Goal: Task Accomplishment & Management: Use online tool/utility

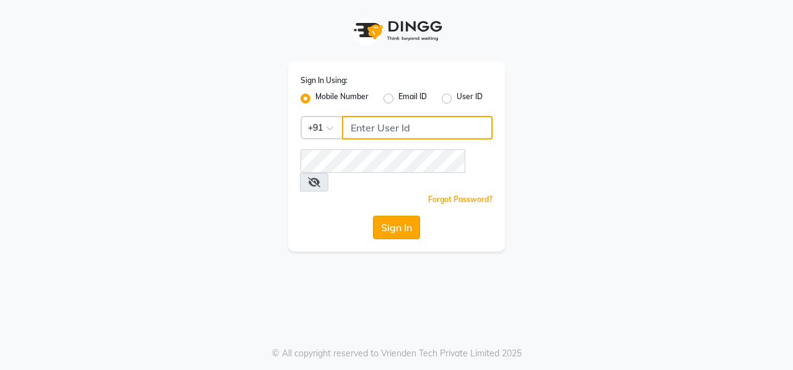
type input "9949413104"
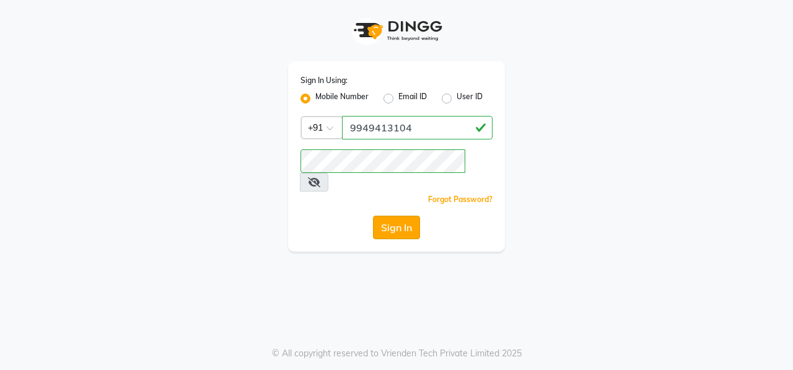
click at [408, 216] on button "Sign In" at bounding box center [396, 228] width 47 height 24
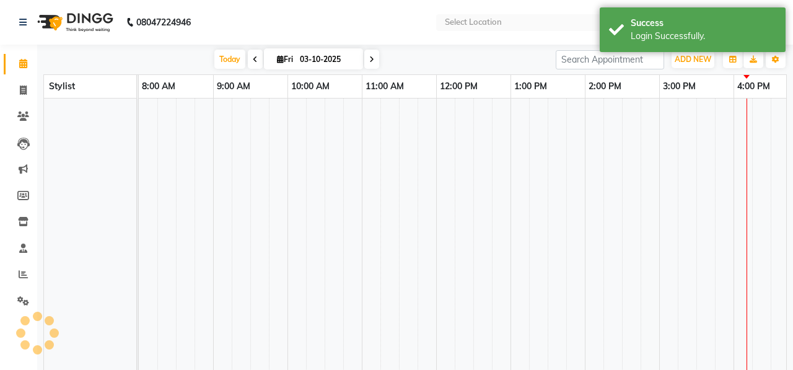
select select "en"
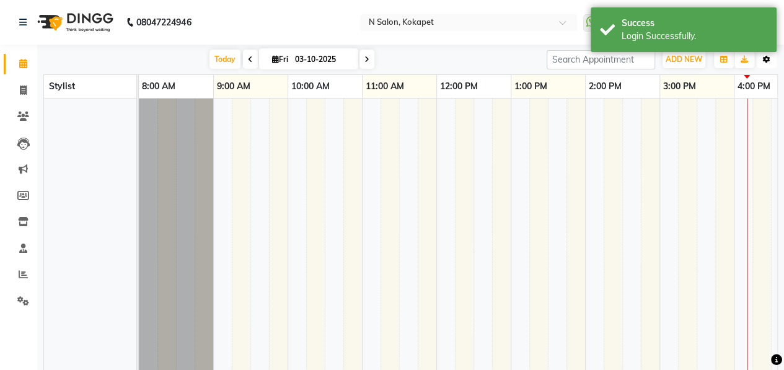
click at [760, 56] on button "Toggle Dropdown" at bounding box center [767, 59] width 20 height 17
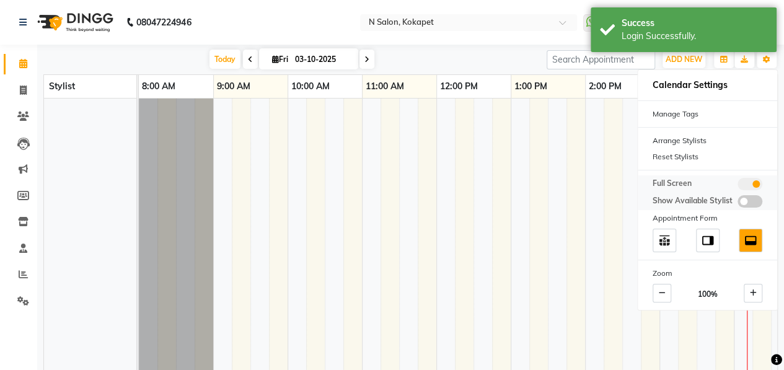
click at [741, 204] on span at bounding box center [749, 201] width 25 height 12
click at [737, 203] on input "checkbox" at bounding box center [737, 203] width 0 height 0
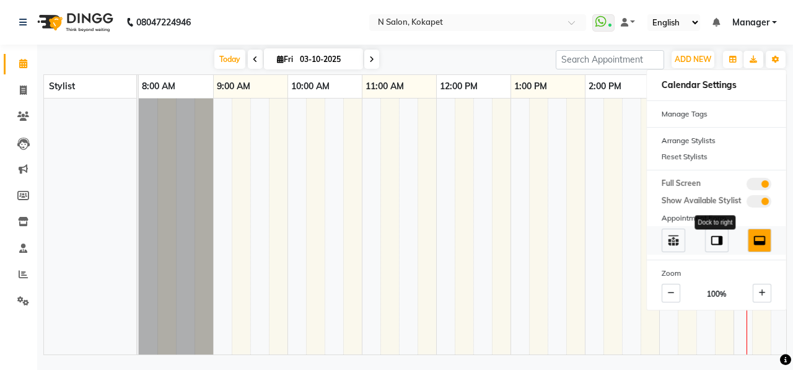
click at [716, 236] on img at bounding box center [717, 241] width 14 height 14
click at [755, 232] on span at bounding box center [760, 241] width 24 height 24
click at [693, 115] on div "Manage Tags" at bounding box center [716, 114] width 139 height 16
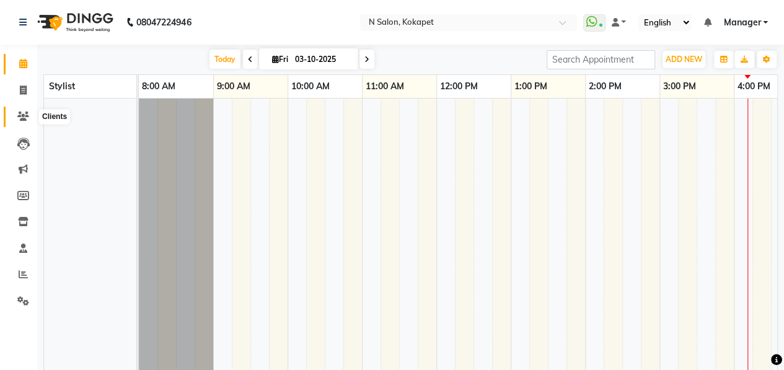
click at [25, 115] on icon at bounding box center [23, 116] width 12 height 9
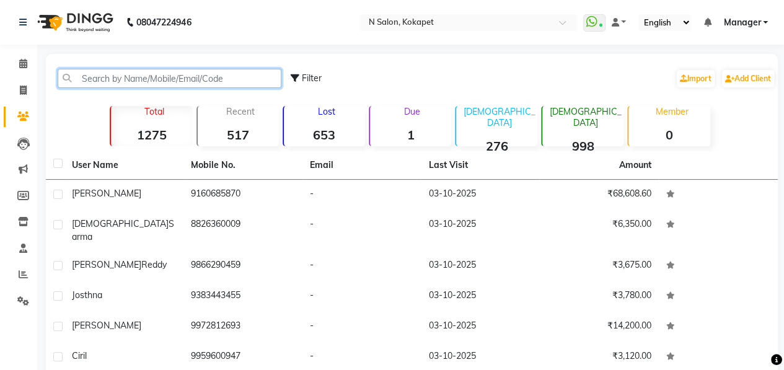
click at [154, 74] on input "text" at bounding box center [170, 78] width 224 height 19
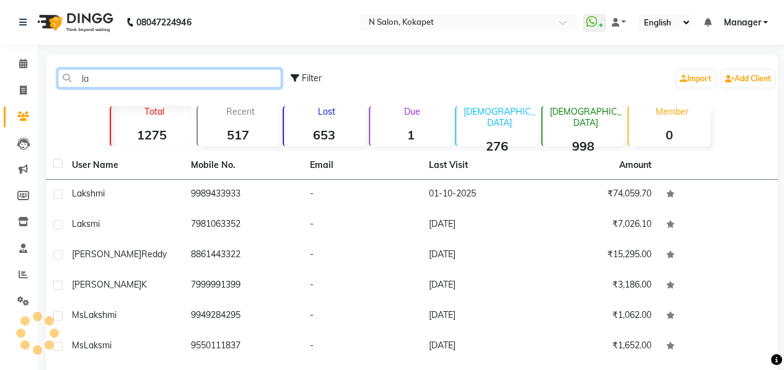
type input "l"
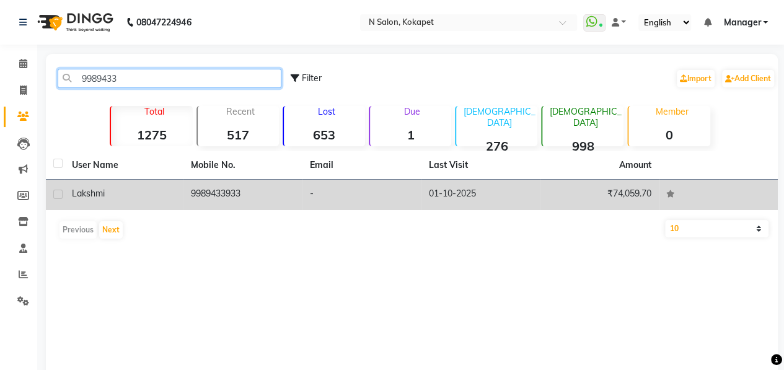
type input "9989433"
click at [135, 195] on div "lakshmi" at bounding box center [124, 193] width 104 height 13
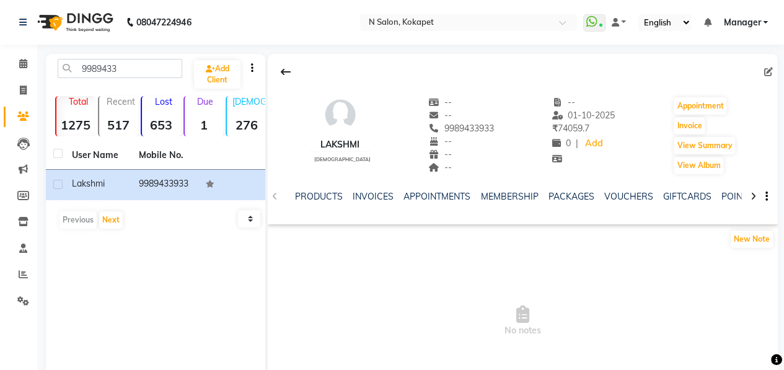
scroll to position [0, 149]
click at [664, 191] on link "GIFTCARDS" at bounding box center [686, 196] width 48 height 11
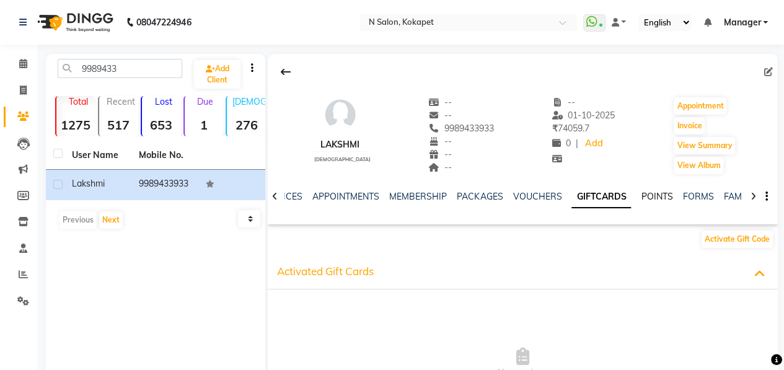
click at [661, 191] on link "POINTS" at bounding box center [657, 196] width 32 height 11
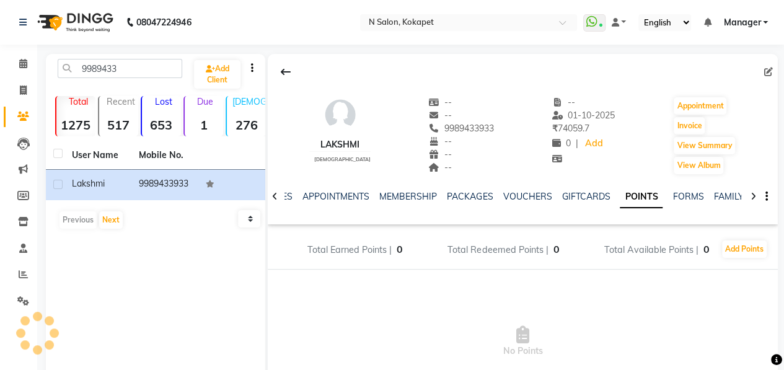
scroll to position [0, 235]
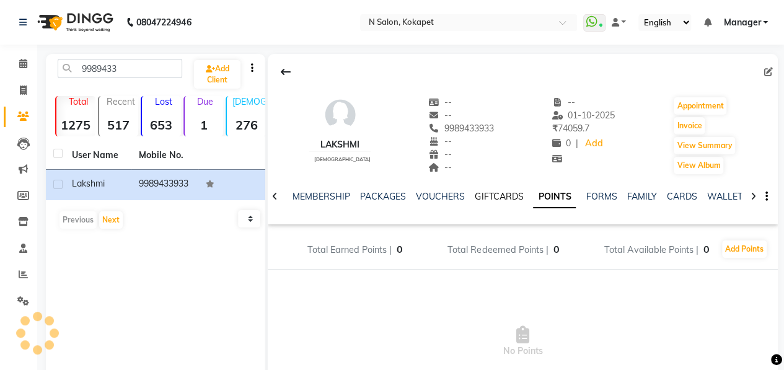
click at [501, 198] on link "GIFTCARDS" at bounding box center [499, 196] width 48 height 11
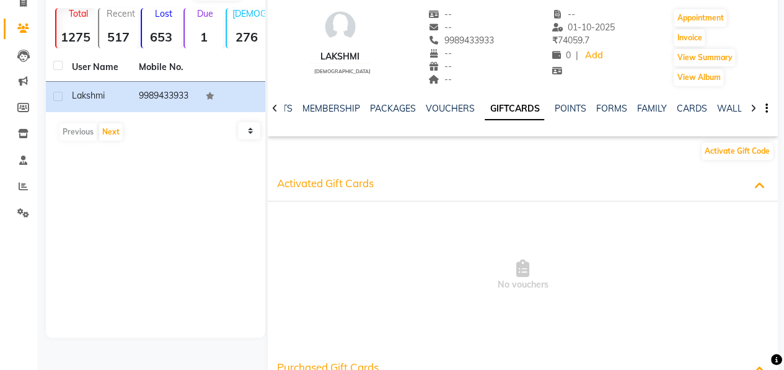
scroll to position [89, 0]
click at [439, 109] on link "VOUCHERS" at bounding box center [450, 107] width 49 height 11
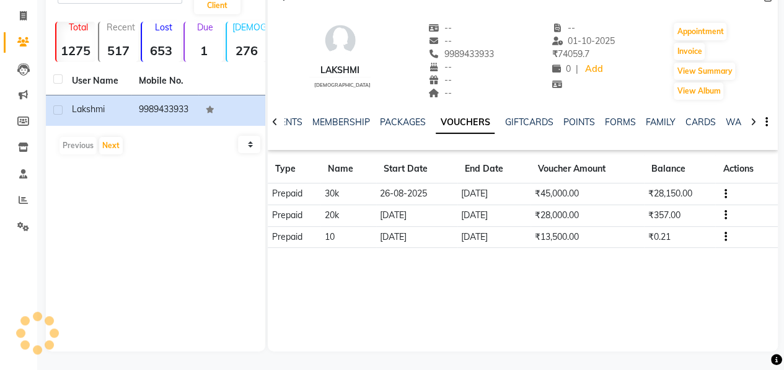
click at [519, 221] on td "27-07-2026" at bounding box center [493, 216] width 73 height 22
click at [631, 189] on td "₹45,000.00" at bounding box center [586, 194] width 113 height 22
click at [658, 194] on td "₹28,150.00" at bounding box center [679, 194] width 71 height 22
click at [301, 191] on td "Prepaid" at bounding box center [294, 194] width 53 height 22
click at [408, 120] on link "PACKAGES" at bounding box center [403, 122] width 46 height 11
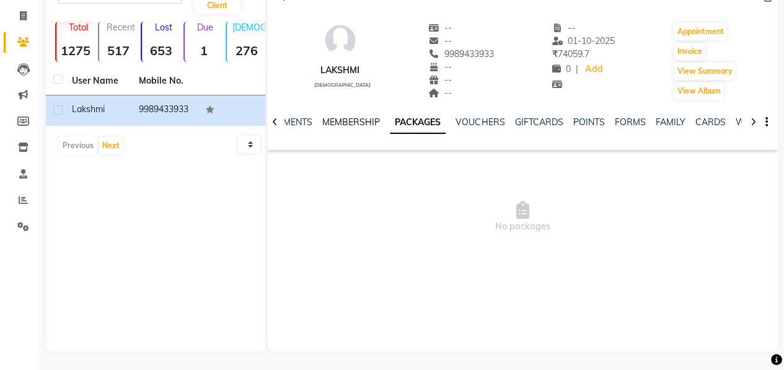
click at [331, 117] on link "MEMBERSHIP" at bounding box center [351, 122] width 58 height 11
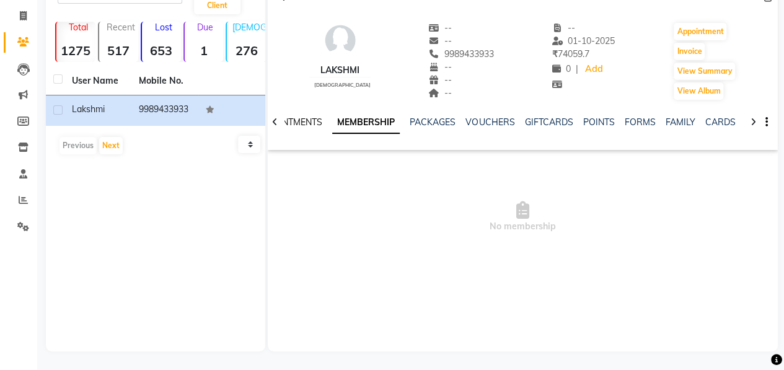
click at [315, 125] on link "APPOINTMENTS" at bounding box center [288, 122] width 67 height 11
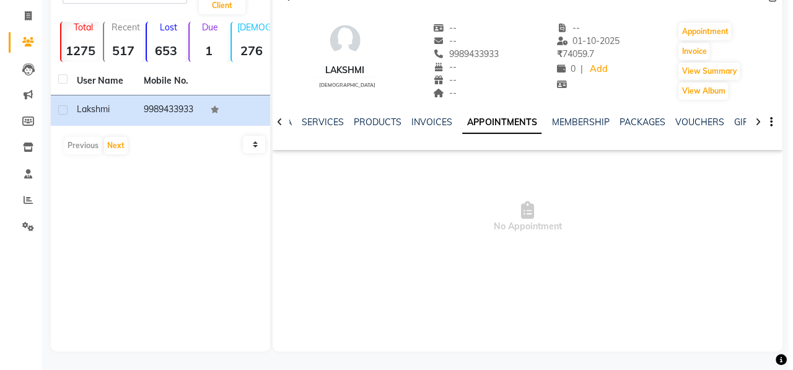
scroll to position [0, 27]
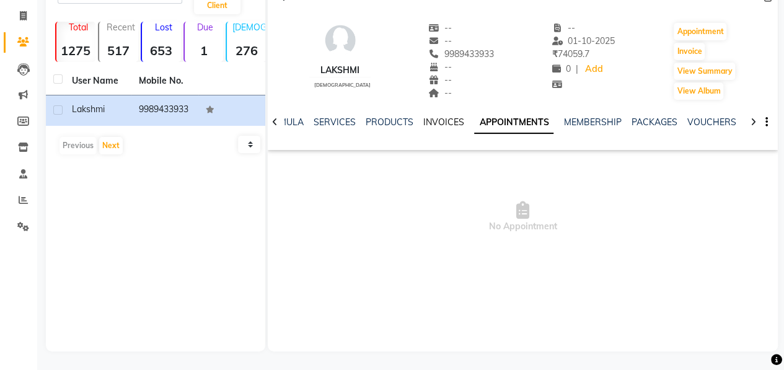
click at [452, 121] on link "INVOICES" at bounding box center [443, 122] width 41 height 11
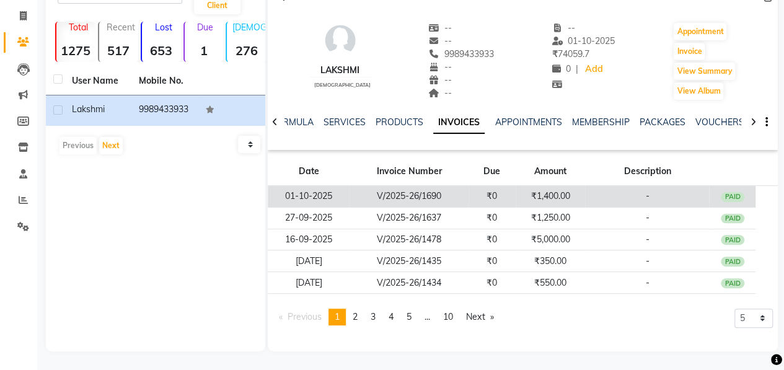
click at [435, 191] on td "V/2025-26/1690" at bounding box center [409, 197] width 119 height 22
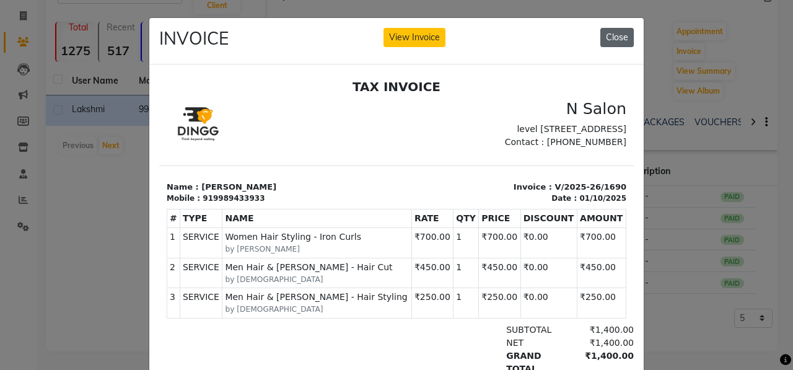
click at [623, 38] on button "Close" at bounding box center [617, 37] width 33 height 19
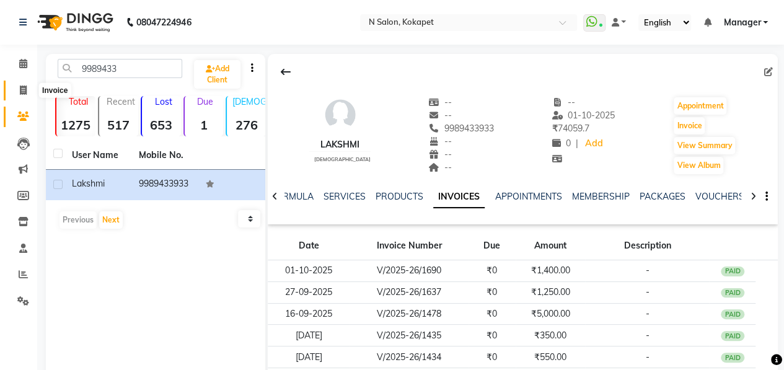
click at [22, 89] on icon at bounding box center [23, 90] width 7 height 9
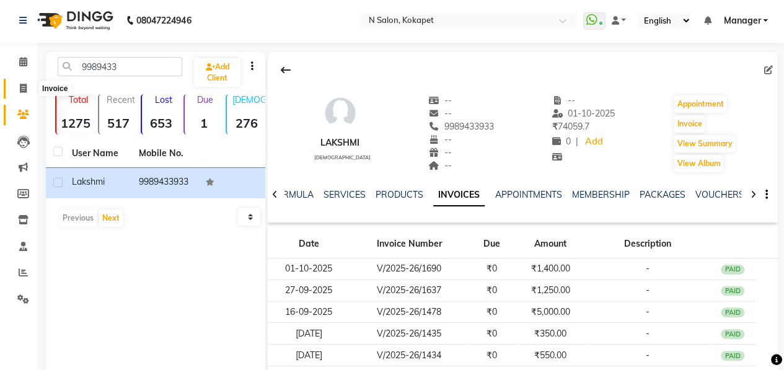
select select "service"
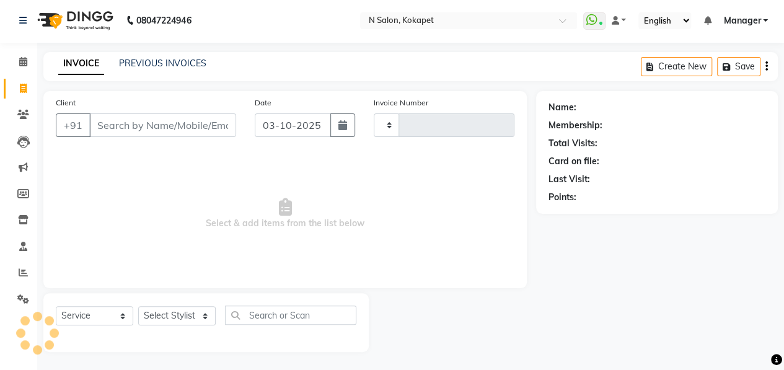
type input "1707"
select select "7256"
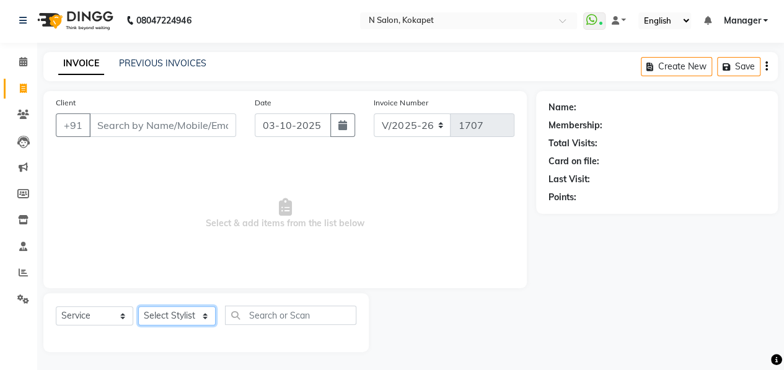
click at [149, 310] on select "Select Stylist [PERSON_NAME] [PERSON_NAME] pedicurist [DEMOGRAPHIC_DATA] Manage…" at bounding box center [176, 315] width 77 height 19
select select "62025"
click at [138, 306] on select "Select Stylist [PERSON_NAME] [PERSON_NAME] pedicurist [DEMOGRAPHIC_DATA] Manage…" at bounding box center [176, 315] width 77 height 19
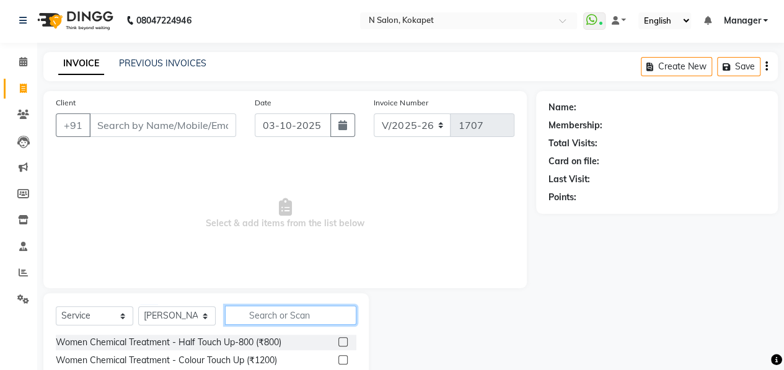
click at [300, 319] on input "text" at bounding box center [290, 315] width 131 height 19
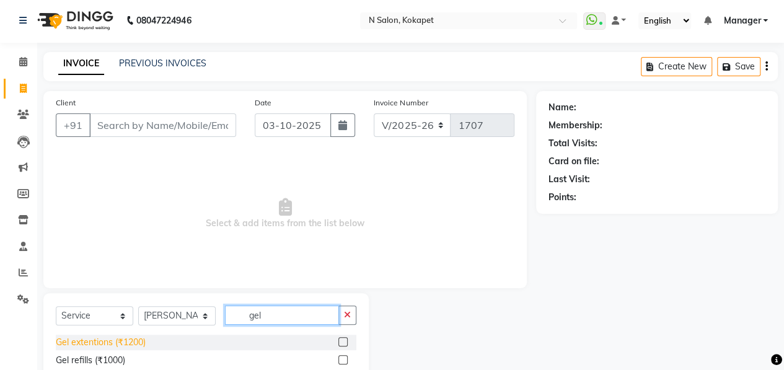
type input "gel"
click at [126, 345] on div "Gel extentions (₹1200)" at bounding box center [101, 342] width 90 height 13
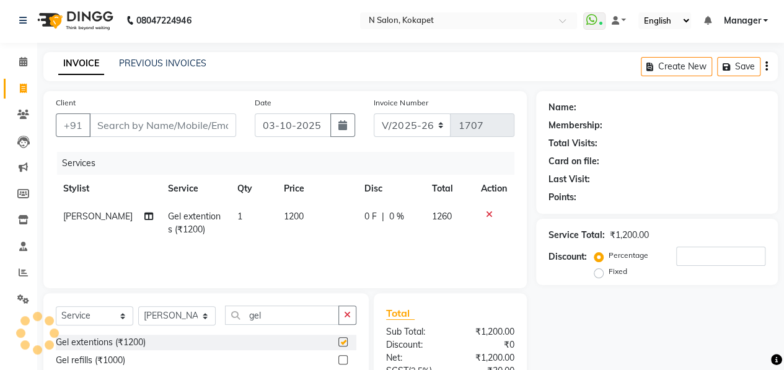
checkbox input "false"
drag, startPoint x: 276, startPoint y: 312, endPoint x: 143, endPoint y: 310, distance: 133.9
click at [143, 310] on div "Select Service Product Membership Package Voucher Prepaid Gift Card Select Styl…" at bounding box center [206, 320] width 301 height 29
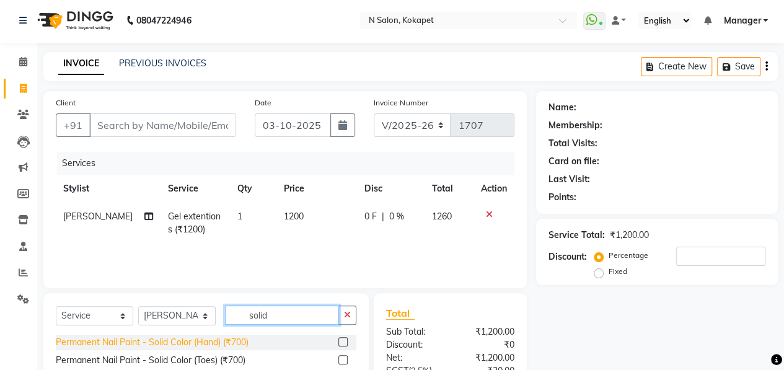
type input "solid"
click at [145, 345] on div "Permanent Nail Paint - Solid Color (Hand) (₹700)" at bounding box center [152, 342] width 193 height 13
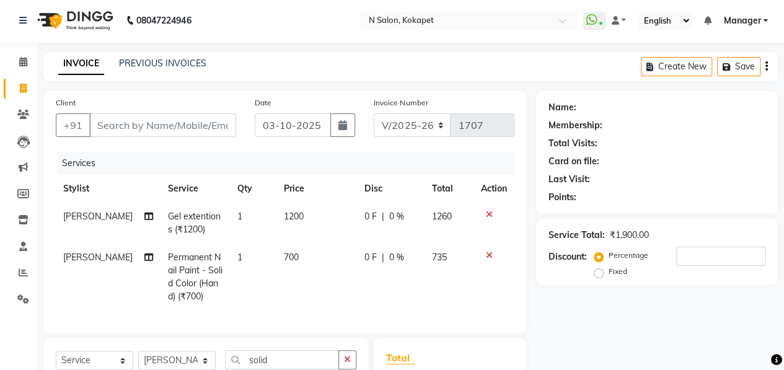
checkbox input "false"
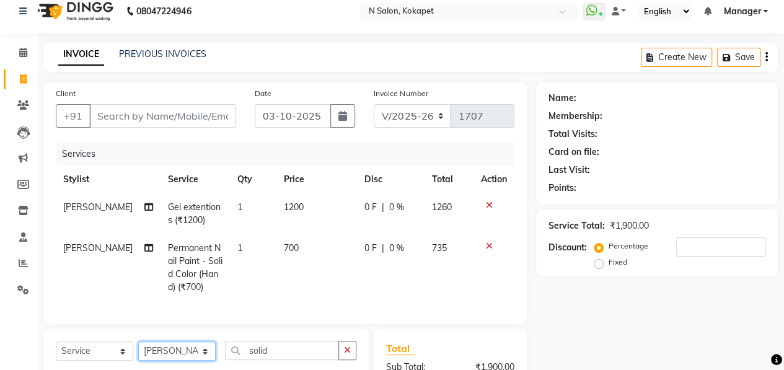
click at [174, 361] on select "Select Stylist [PERSON_NAME] [PERSON_NAME] pedicurist [DEMOGRAPHIC_DATA] Manage…" at bounding box center [176, 350] width 77 height 19
select select "63213"
click at [138, 351] on select "Select Stylist [PERSON_NAME] [PERSON_NAME] pedicurist [DEMOGRAPHIC_DATA] Manage…" at bounding box center [176, 350] width 77 height 19
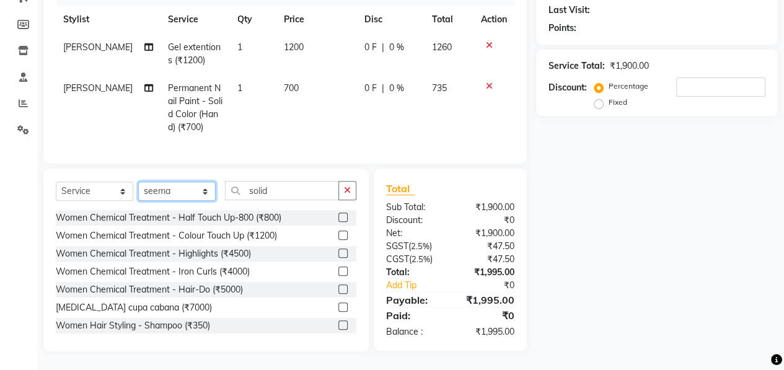
scroll to position [180, 0]
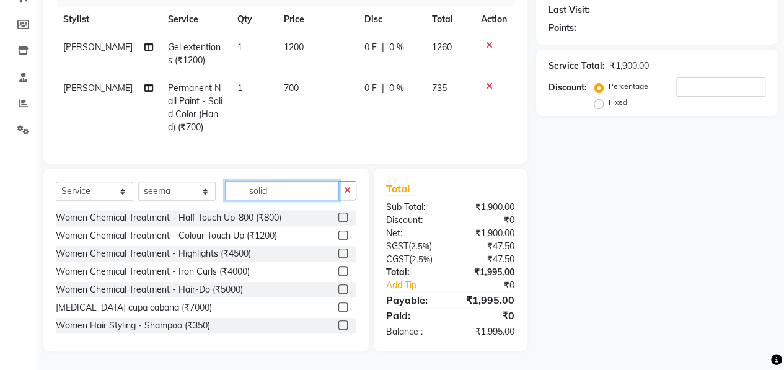
drag, startPoint x: 278, startPoint y: 184, endPoint x: 93, endPoint y: 193, distance: 185.5
click at [93, 193] on div "Select Service Product Membership Package Voucher Prepaid Gift Card Select Styl…" at bounding box center [206, 195] width 301 height 29
click at [259, 185] on input "text" at bounding box center [290, 190] width 131 height 19
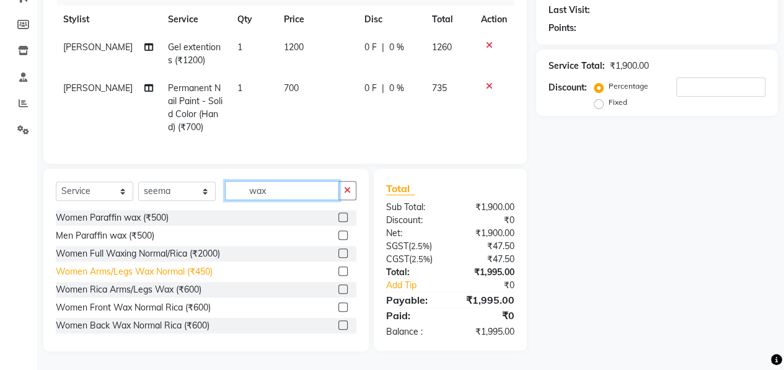
type input "wax"
click at [180, 271] on div "Women Arms/Legs Wax Normal (₹450)" at bounding box center [134, 271] width 157 height 13
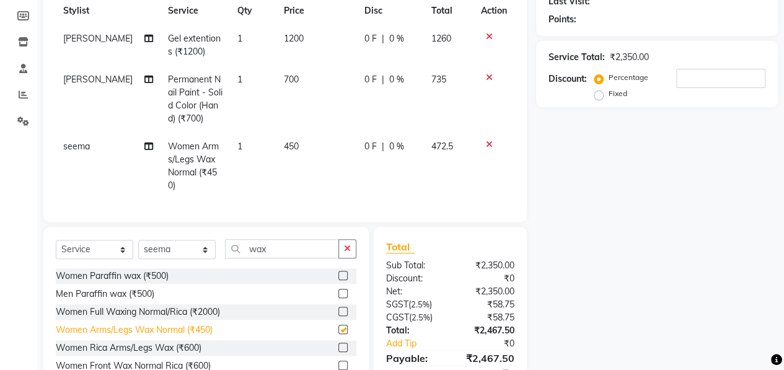
checkbox input "false"
click at [306, 146] on td "450" at bounding box center [316, 166] width 81 height 67
select select "63213"
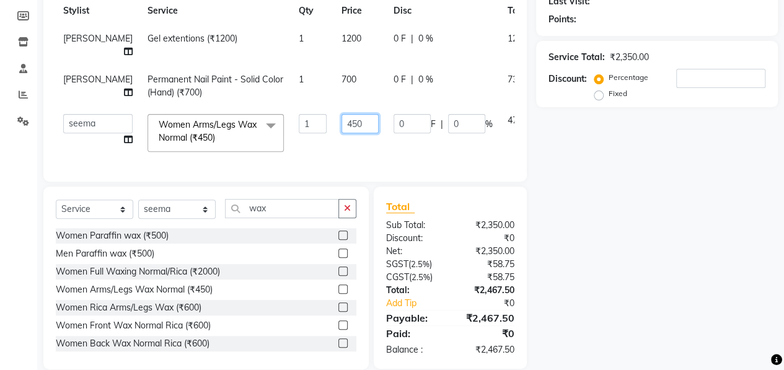
drag, startPoint x: 342, startPoint y: 122, endPoint x: 237, endPoint y: 120, distance: 105.4
click at [237, 120] on tr "Alim Anjali Bilal chai pedicurist Danish Manager Pooja Rehan Sameer seema Shuba…" at bounding box center [317, 133] width 522 height 53
type input "700"
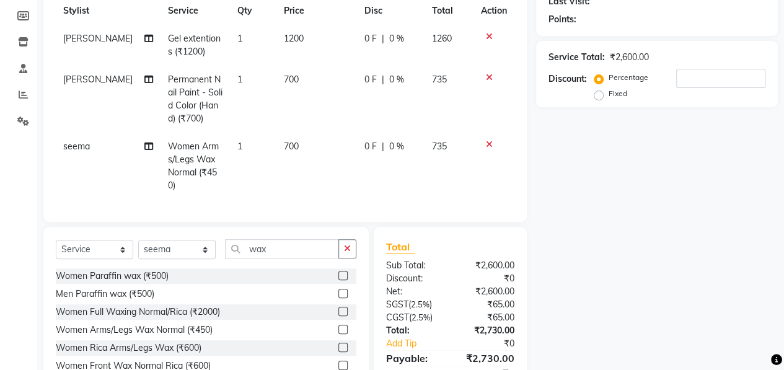
click at [311, 154] on td "700" at bounding box center [316, 166] width 81 height 67
select select "63213"
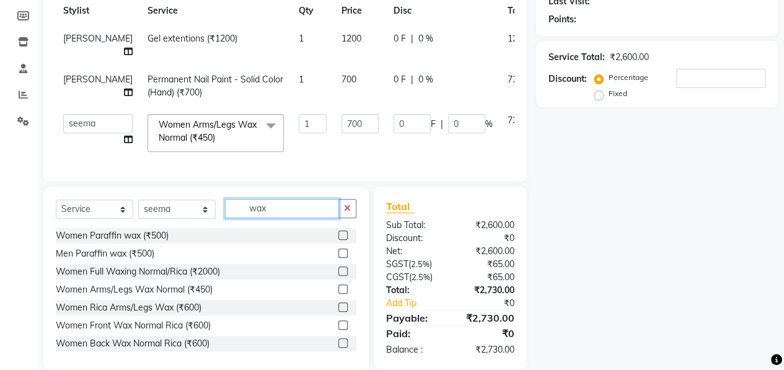
drag, startPoint x: 279, startPoint y: 214, endPoint x: 0, endPoint y: 178, distance: 281.3
click at [0, 178] on app-home "08047224946 Select Location × N Salon, Kokapet WhatsApp Status ✕ Status: Connec…" at bounding box center [392, 104] width 784 height 568
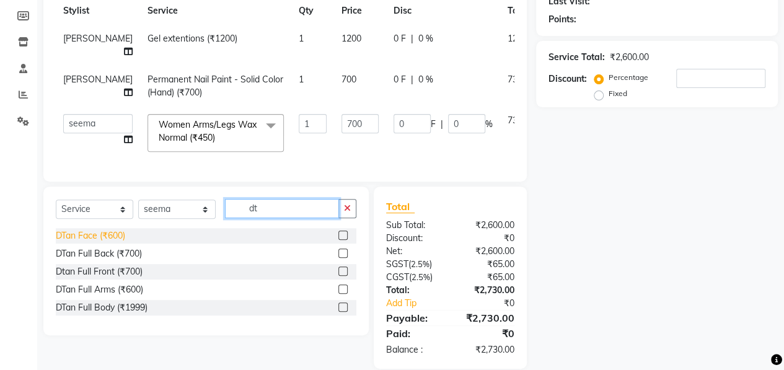
type input "dt"
click at [89, 242] on div "DTan Face (₹600)" at bounding box center [90, 235] width 69 height 13
checkbox input "false"
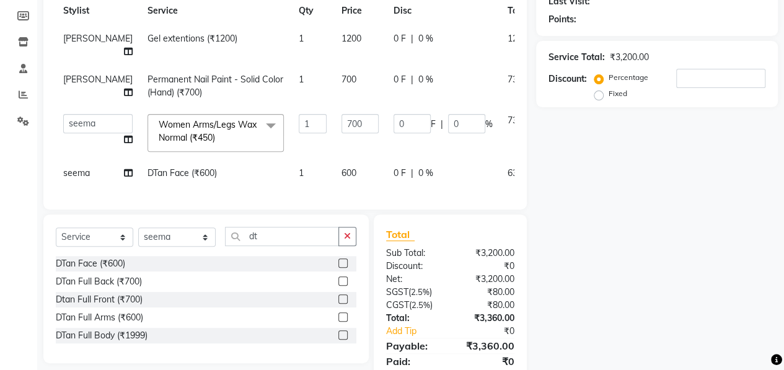
click at [334, 169] on td "600" at bounding box center [360, 173] width 52 height 28
select select "63213"
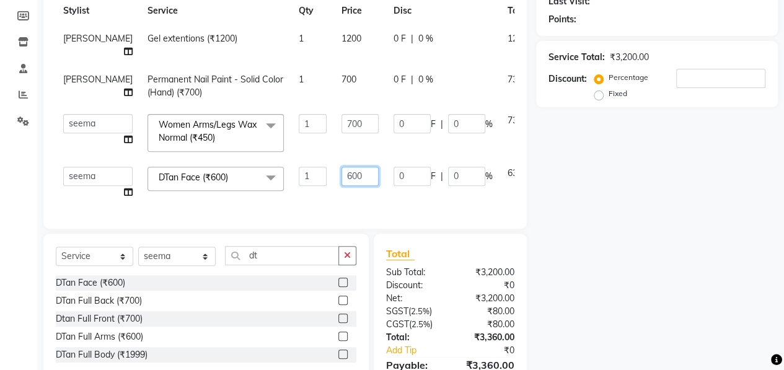
drag, startPoint x: 343, startPoint y: 169, endPoint x: 274, endPoint y: 172, distance: 68.8
click at [274, 172] on tr "Alim Anjali Bilal chai pedicurist Danish Manager Pooja Rehan Sameer seema Shuba…" at bounding box center [316, 182] width 521 height 47
type input "1000"
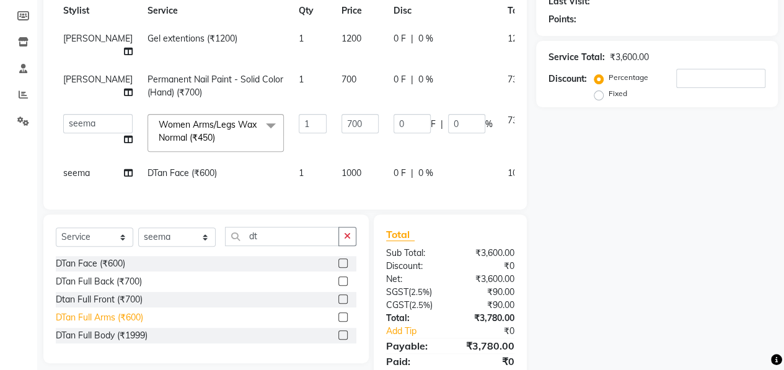
click at [105, 324] on div "DTan Full Arms (₹600)" at bounding box center [99, 317] width 87 height 13
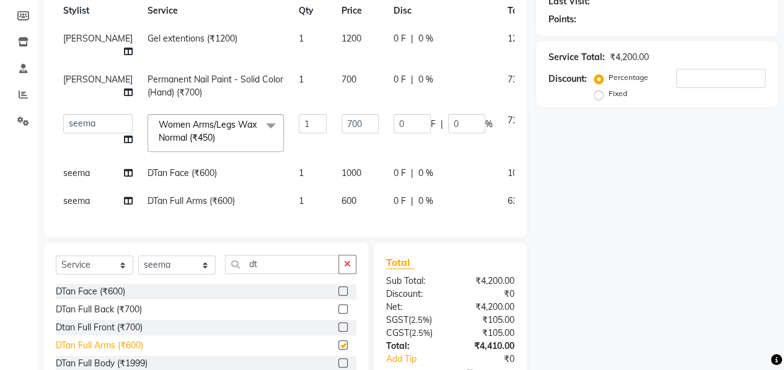
checkbox input "false"
click at [543, 168] on div at bounding box center [556, 171] width 26 height 9
click at [548, 170] on icon at bounding box center [551, 171] width 7 height 9
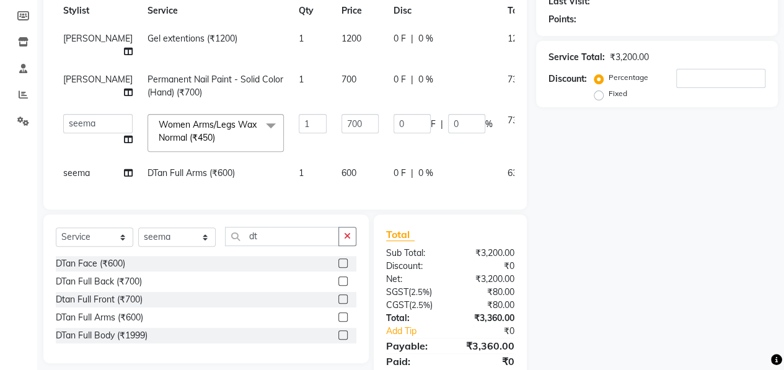
click at [334, 164] on td "600" at bounding box center [360, 173] width 52 height 28
select select "63213"
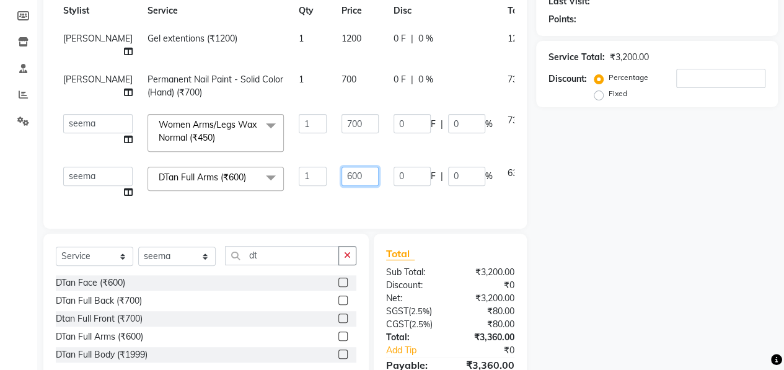
drag, startPoint x: 341, startPoint y: 171, endPoint x: 248, endPoint y: 172, distance: 93.0
click at [248, 172] on tr "Alim Anjali Bilal chai pedicurist Danish Manager Pooja Rehan Sameer seema Shuba…" at bounding box center [316, 182] width 521 height 47
type input "1"
type input "1000"
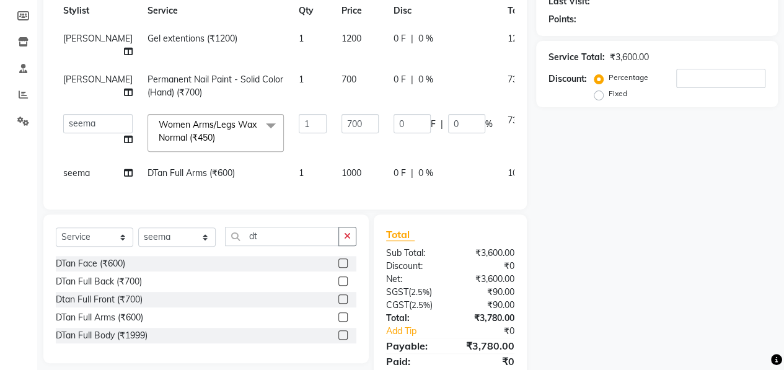
click at [275, 197] on div "Services Stylist Service Qty Price Disc Total Action Shubam Gel extentions (₹12…" at bounding box center [285, 85] width 459 height 223
drag, startPoint x: 273, startPoint y: 255, endPoint x: 87, endPoint y: 246, distance: 186.1
click at [87, 246] on div "Select Service Product Membership Package Voucher Prepaid Gift Card Select Styl…" at bounding box center [205, 288] width 325 height 149
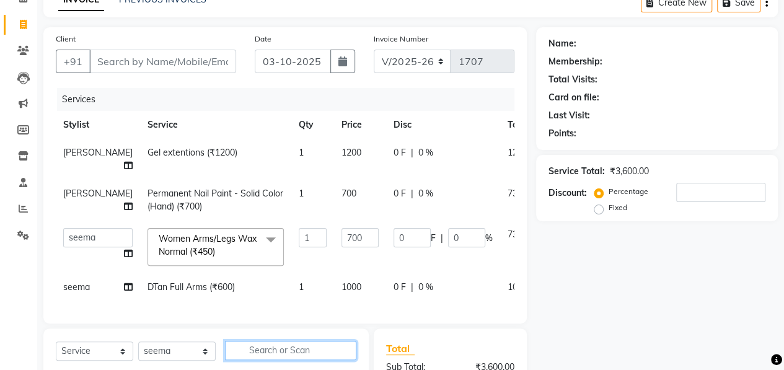
scroll to position [64, 0]
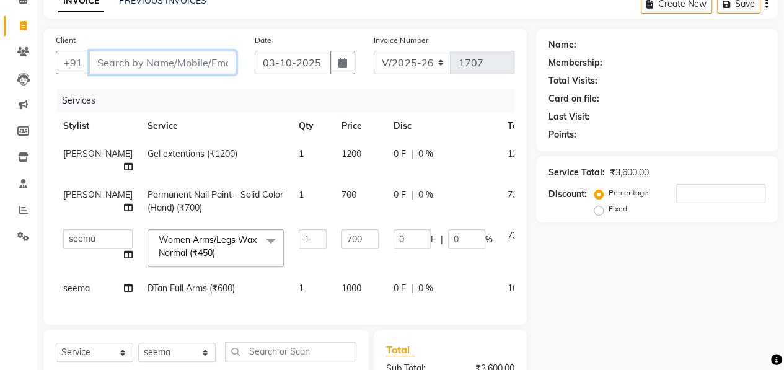
click at [167, 53] on input "Client" at bounding box center [162, 63] width 147 height 24
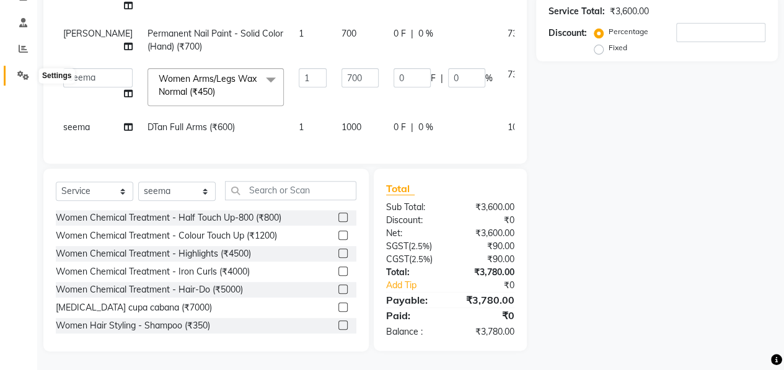
scroll to position [0, 0]
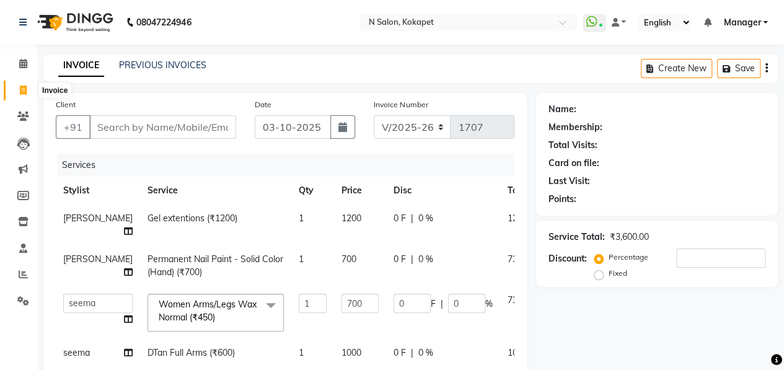
click at [23, 84] on span at bounding box center [23, 91] width 22 height 14
click at [18, 108] on link "Clients" at bounding box center [19, 117] width 30 height 20
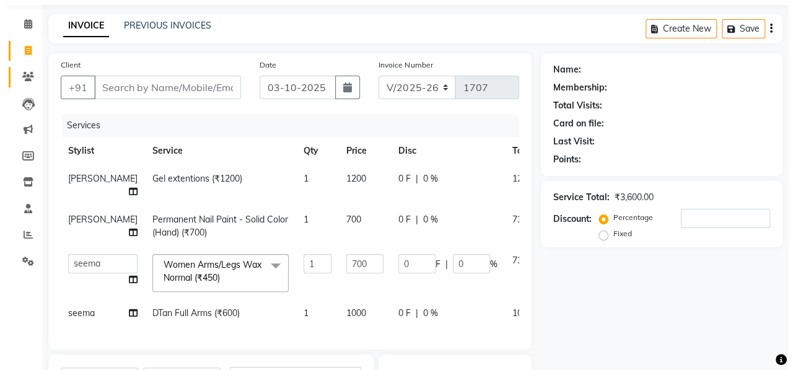
scroll to position [53, 0]
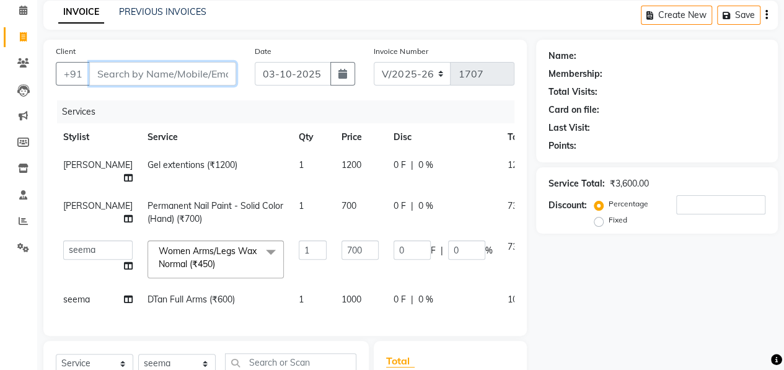
click at [200, 79] on input "Client" at bounding box center [162, 74] width 147 height 24
type input "9"
type input "0"
type input "9390251381"
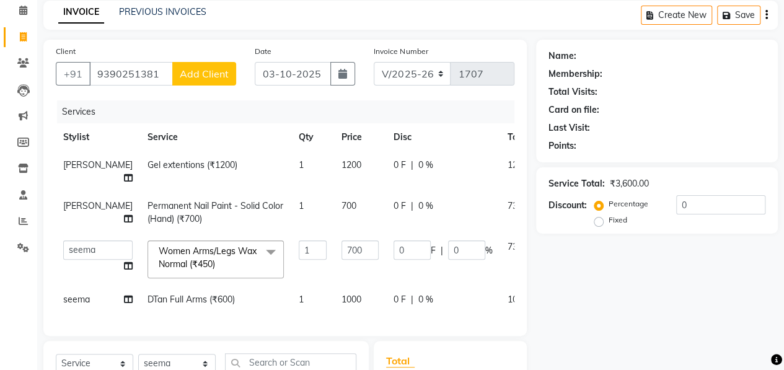
click at [205, 76] on span "Add Client" at bounding box center [204, 74] width 49 height 12
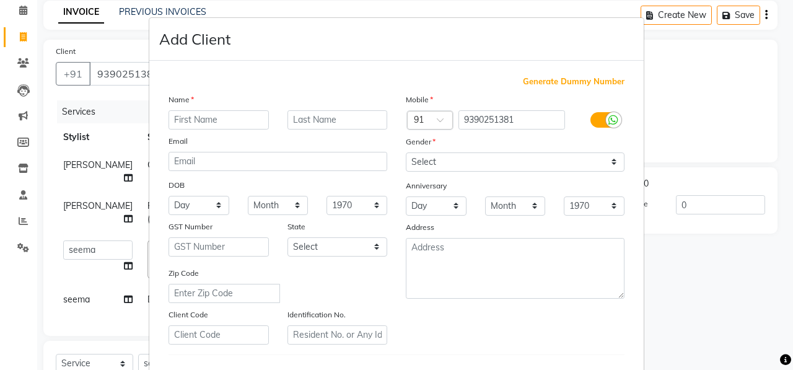
click at [218, 116] on input "text" at bounding box center [219, 119] width 100 height 19
type input "manisha"
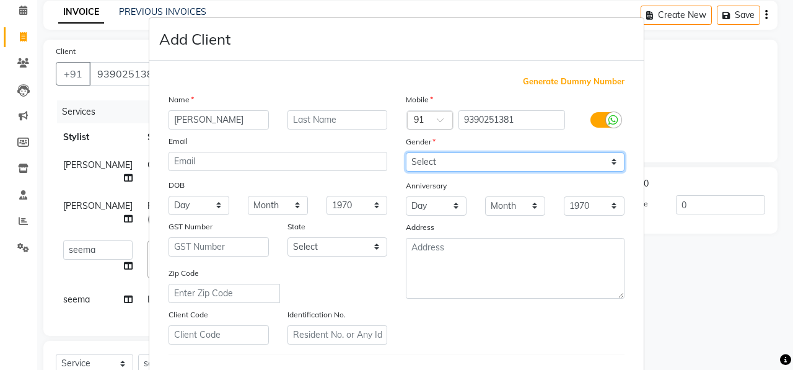
click at [499, 165] on select "Select Male Female Other Prefer Not To Say" at bounding box center [515, 161] width 219 height 19
select select "female"
click at [406, 152] on select "Select Male Female Other Prefer Not To Say" at bounding box center [515, 161] width 219 height 19
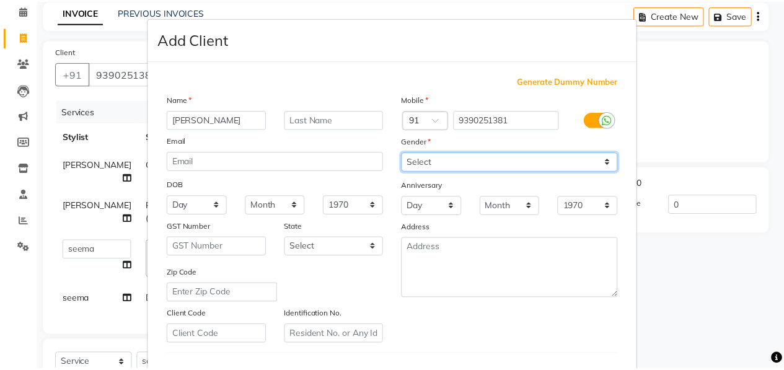
scroll to position [200, 0]
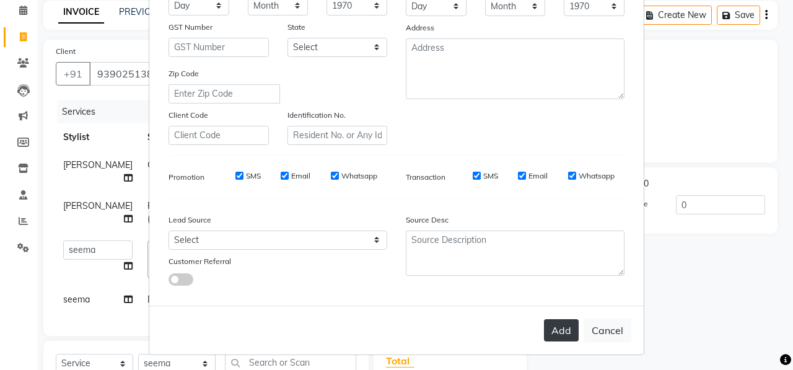
click at [563, 326] on button "Add" at bounding box center [561, 330] width 35 height 22
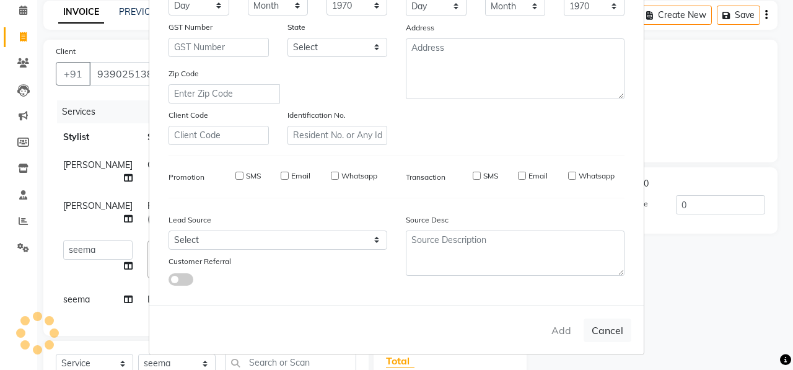
select select
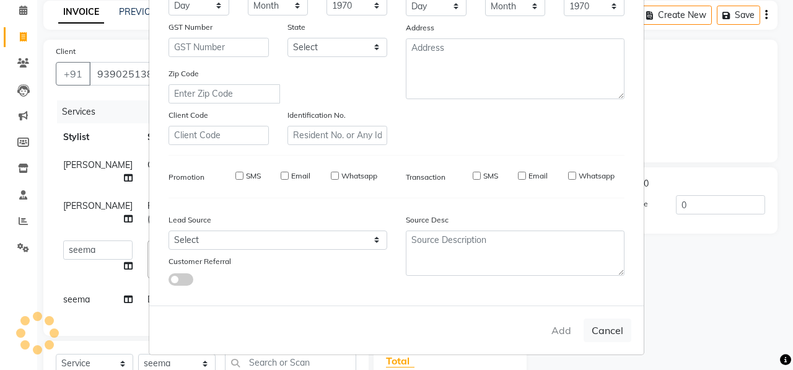
select select
checkbox input "false"
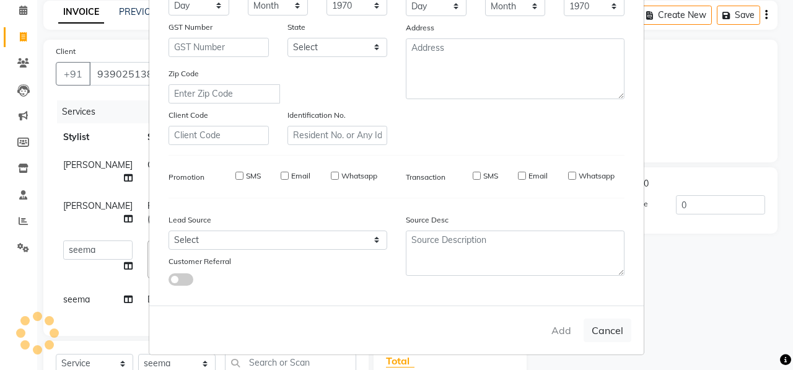
checkbox input "false"
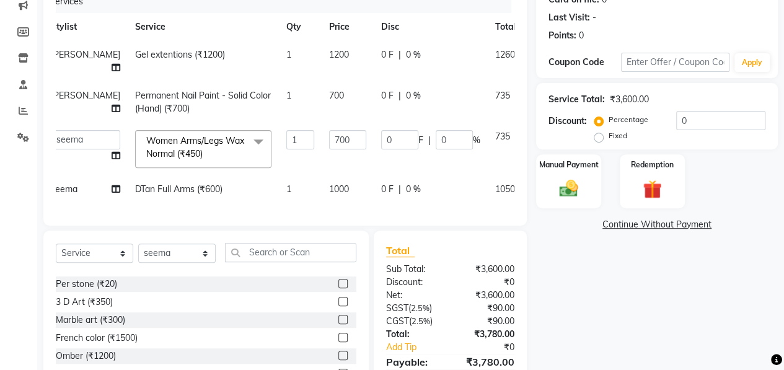
scroll to position [162, 0]
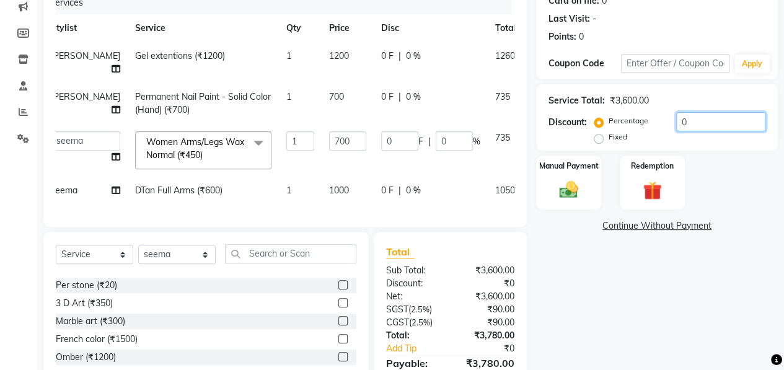
click at [721, 123] on input "0" at bounding box center [720, 121] width 89 height 19
type input "1"
type input "7"
type input "1"
type input "10"
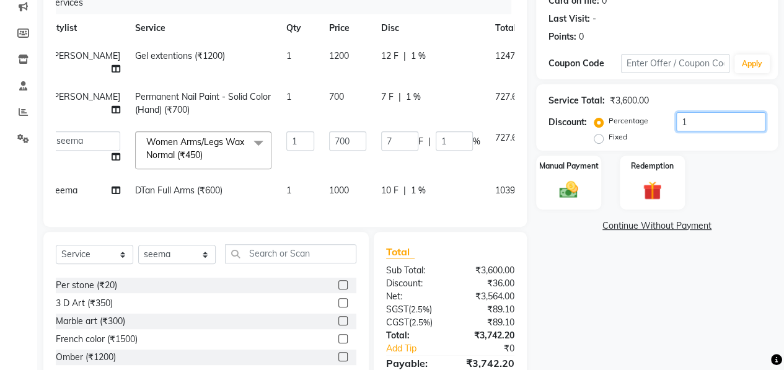
type input "70"
type input "10"
type input "1"
type input "7"
type input "1"
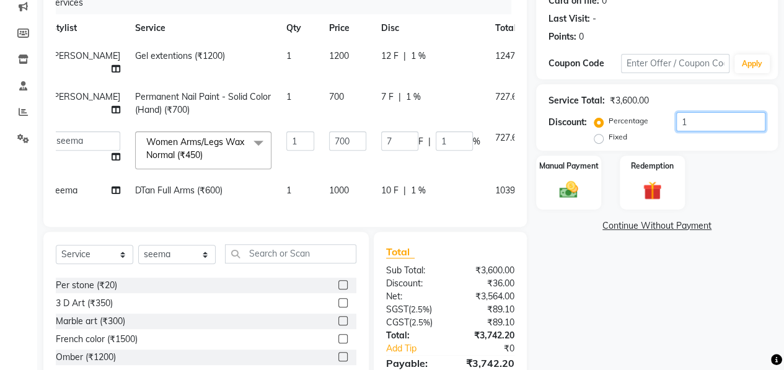
type input "0"
click at [697, 117] on input "number" at bounding box center [720, 121] width 89 height 19
type input "1"
type input "7"
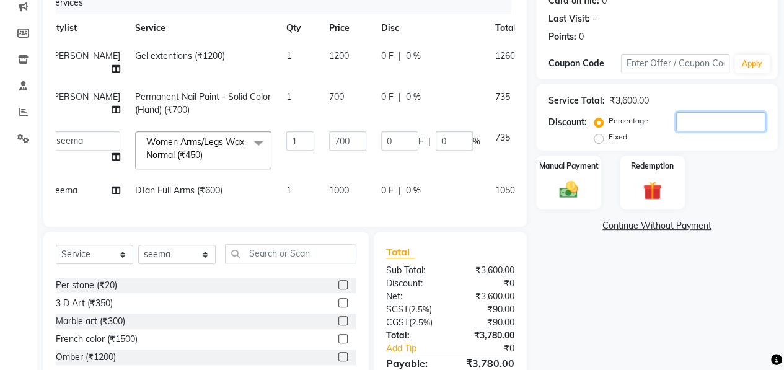
type input "1"
type input "10"
type input "70"
type input "10"
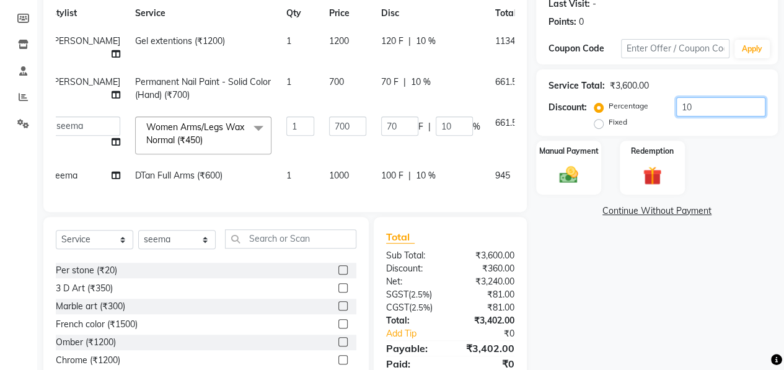
scroll to position [0, 10]
type input "10"
click at [332, 42] on span "1200" at bounding box center [342, 40] width 20 height 11
select select "62025"
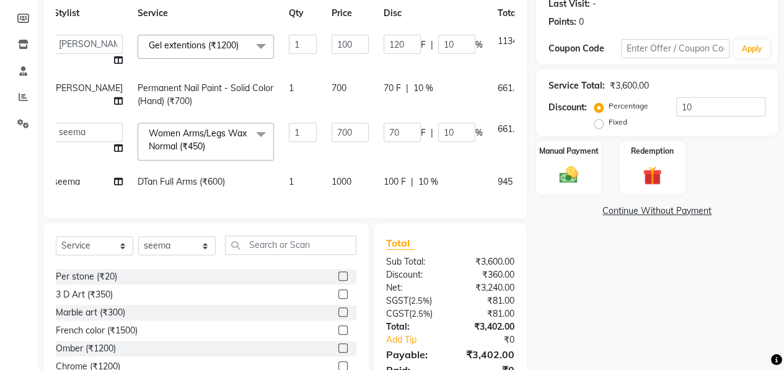
type input "1000"
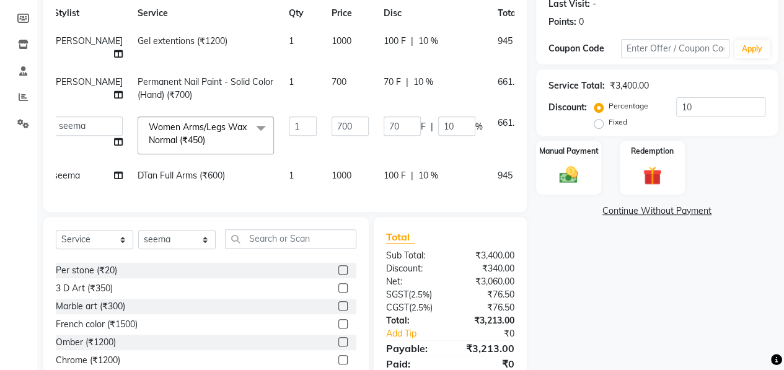
click at [324, 172] on td "1000" at bounding box center [350, 176] width 52 height 28
select select "63213"
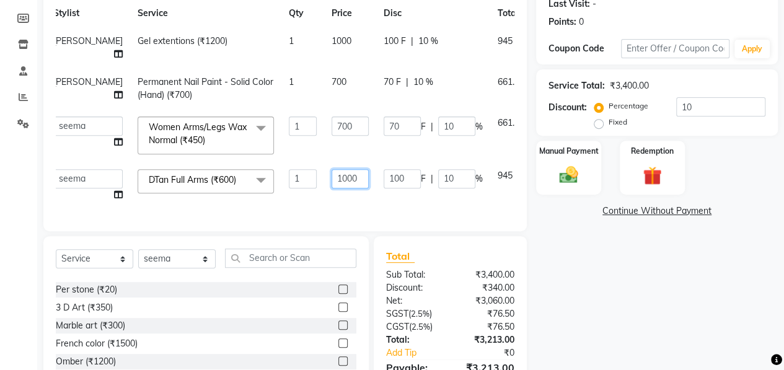
click at [332, 175] on input "1000" at bounding box center [350, 178] width 37 height 19
click at [641, 349] on div "Name: Manisha Membership: No Active Membership Total Visits: Card on file: 0 La…" at bounding box center [661, 167] width 251 height 503
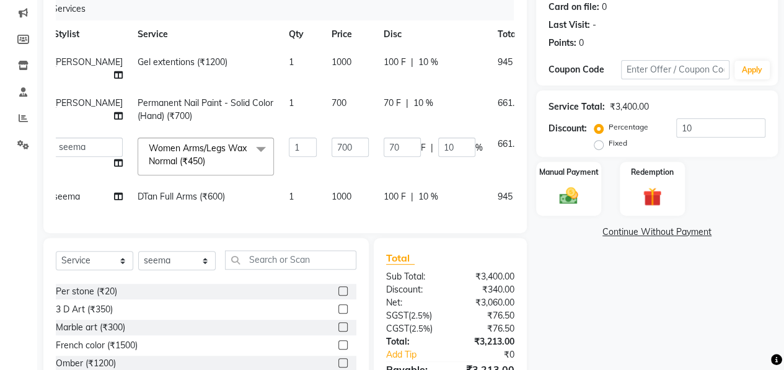
scroll to position [141, 0]
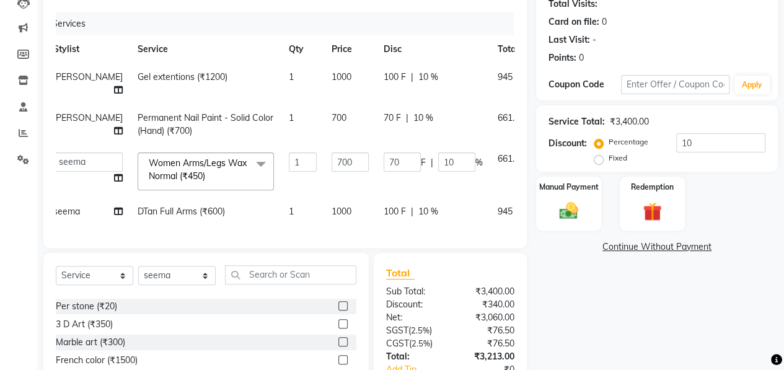
click at [332, 75] on span "1000" at bounding box center [342, 76] width 20 height 11
select select "62025"
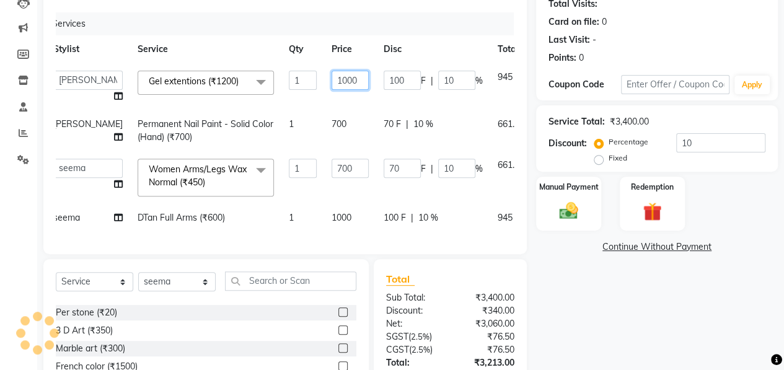
click at [332, 77] on input "1000" at bounding box center [350, 80] width 37 height 19
type input "1100"
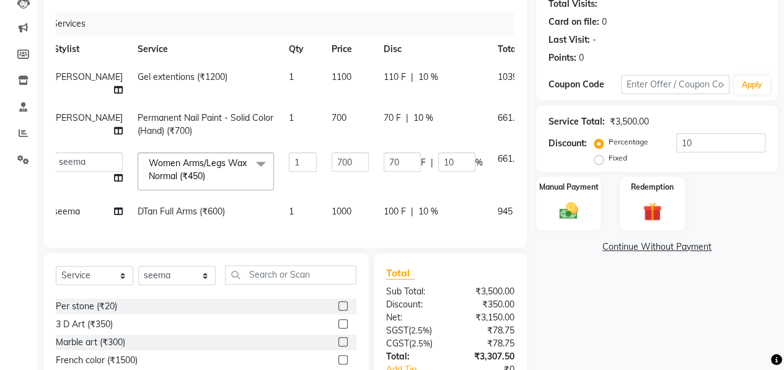
click at [582, 324] on div "Name: Manisha Membership: No Active Membership Total Visits: Card on file: 0 La…" at bounding box center [661, 194] width 251 height 484
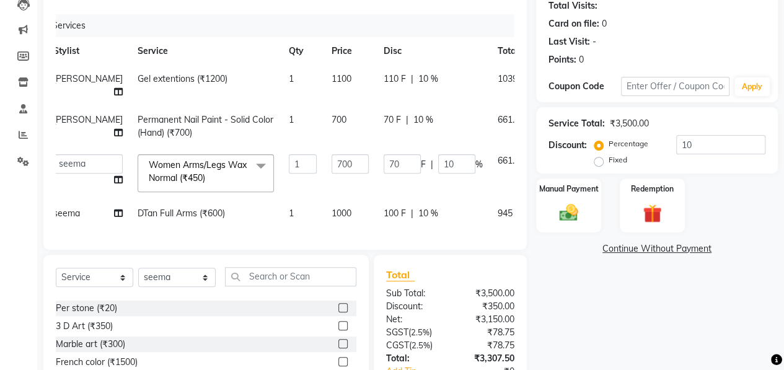
scroll to position [139, 0]
click at [332, 167] on input "700" at bounding box center [350, 164] width 37 height 19
type input "750"
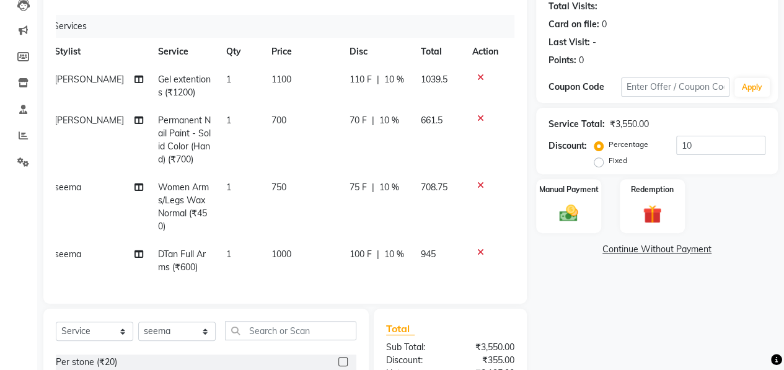
click at [574, 318] on div "Name: Manisha Membership: No Active Membership Total Visits: Card on file: 0 La…" at bounding box center [661, 222] width 251 height 537
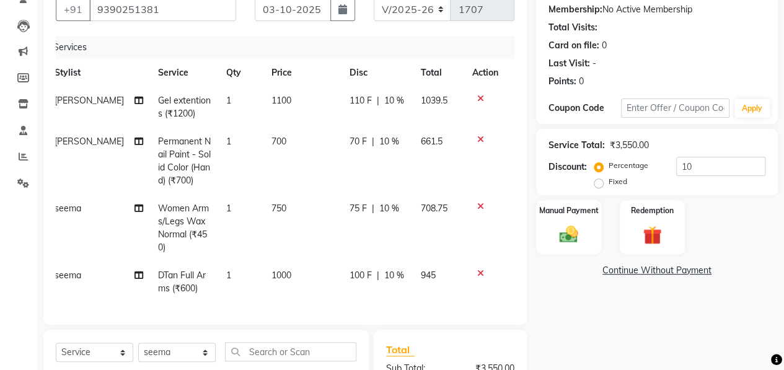
scroll to position [109, 0]
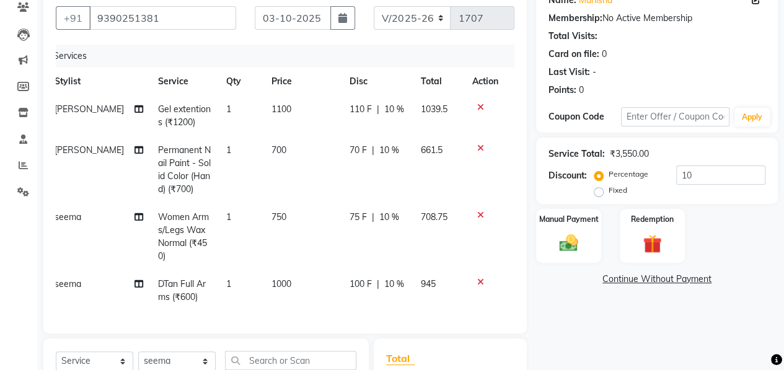
click at [275, 219] on span "750" at bounding box center [278, 216] width 15 height 11
select select "63213"
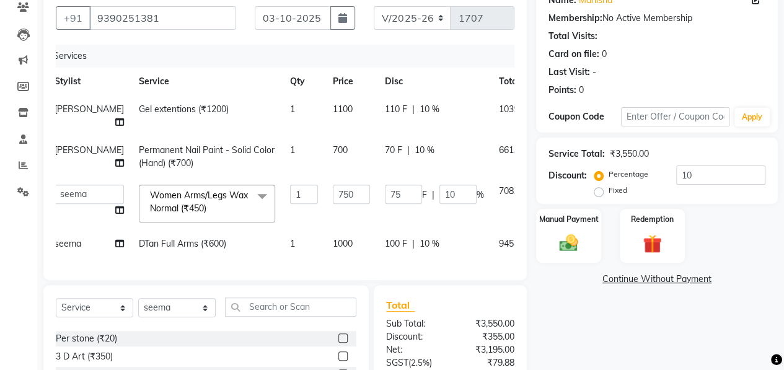
click at [325, 241] on td "1000" at bounding box center [351, 244] width 52 height 28
select select "63213"
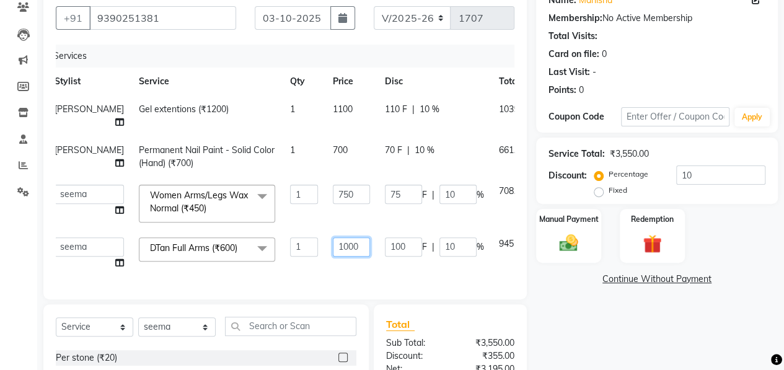
click at [333, 245] on input "1000" at bounding box center [351, 246] width 37 height 19
type input "11050"
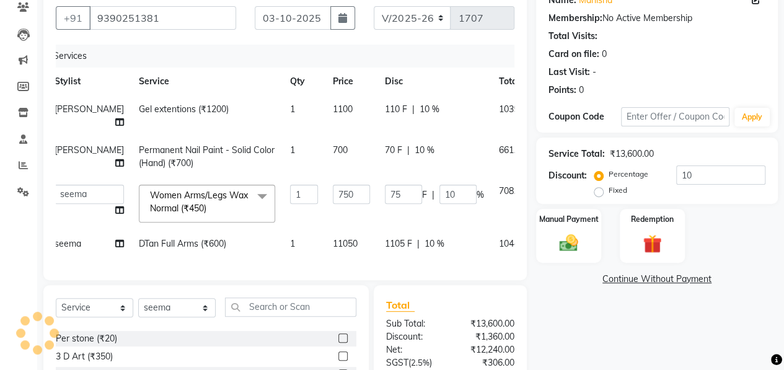
click at [568, 292] on div "Name: Manisha Membership: No Active Membership Total Visits: Card on file: 0 La…" at bounding box center [661, 226] width 251 height 484
click at [333, 245] on span "11050" at bounding box center [345, 243] width 25 height 11
select select "63213"
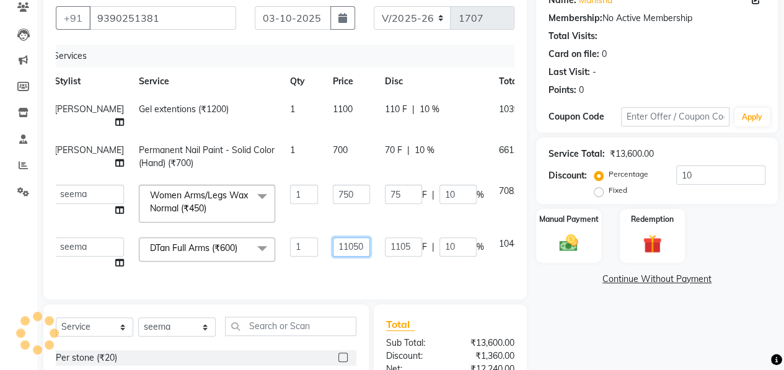
click at [333, 245] on input "11050" at bounding box center [351, 246] width 37 height 19
type input "1050"
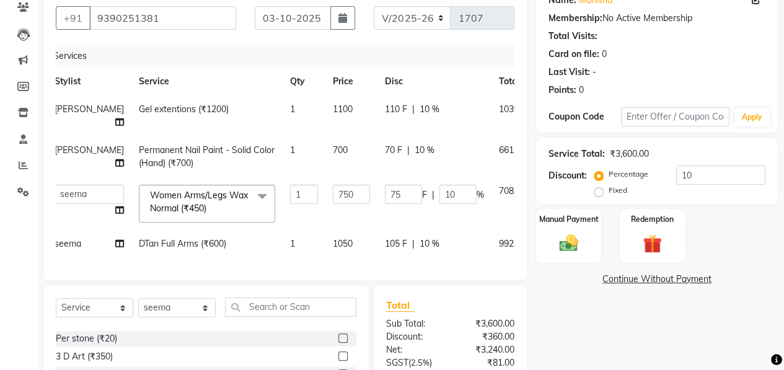
click at [601, 317] on div "Name: Manisha Membership: No Active Membership Total Visits: Card on file: 0 La…" at bounding box center [661, 226] width 251 height 484
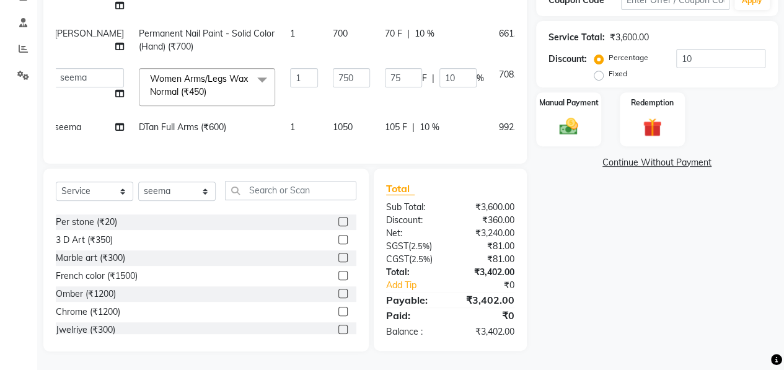
scroll to position [141, 0]
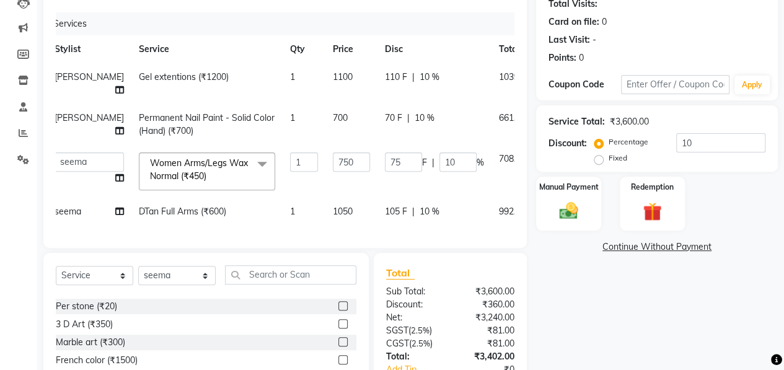
click at [333, 120] on span "700" at bounding box center [340, 117] width 15 height 11
select select "62025"
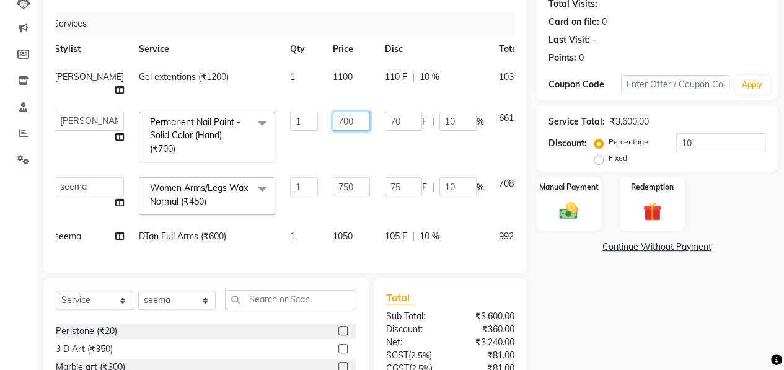
click at [333, 113] on input "700" at bounding box center [351, 121] width 37 height 19
type input "750"
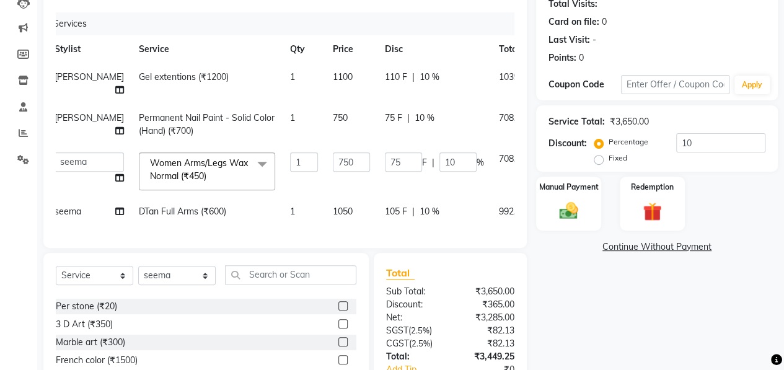
click at [578, 291] on div "Name: Manisha Membership: No Active Membership Total Visits: Card on file: 0 La…" at bounding box center [661, 194] width 251 height 484
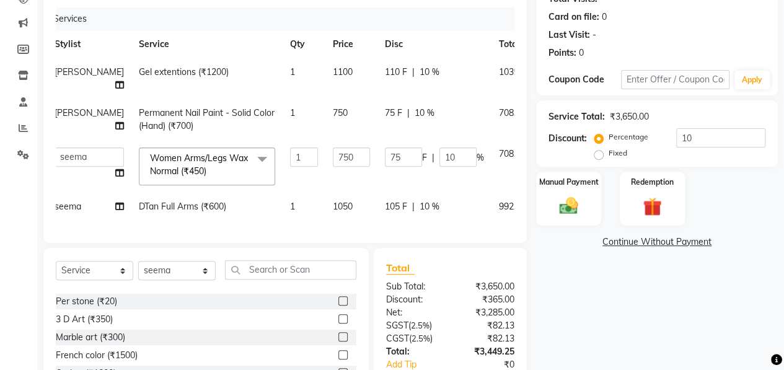
scroll to position [145, 0]
click at [333, 77] on span "1100" at bounding box center [343, 73] width 20 height 11
select select "62025"
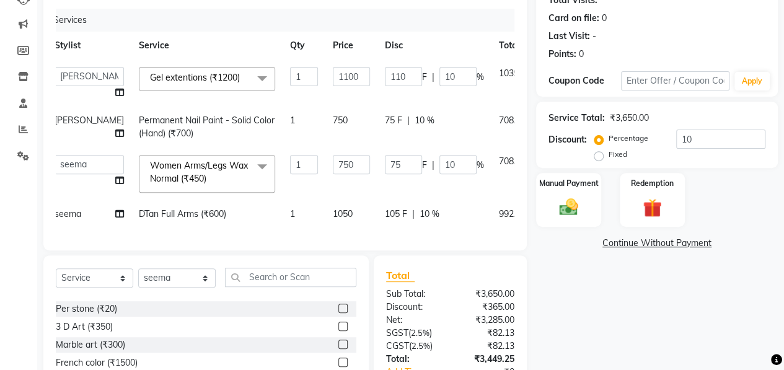
click at [333, 77] on input "1100" at bounding box center [351, 76] width 37 height 19
type input "1200"
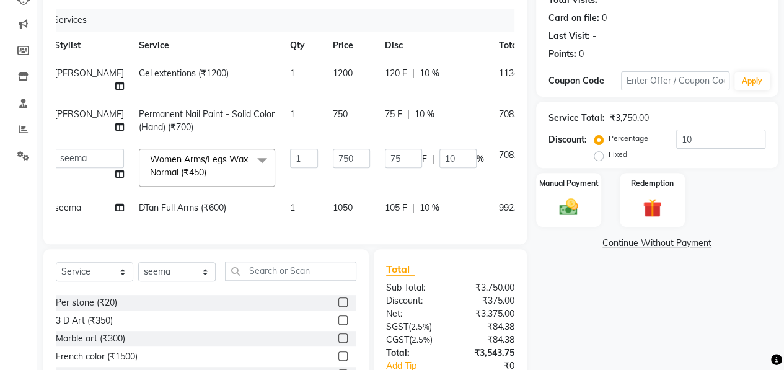
click at [576, 297] on div "Name: Manisha Membership: No Active Membership Total Visits: Card on file: 0 La…" at bounding box center [661, 190] width 251 height 484
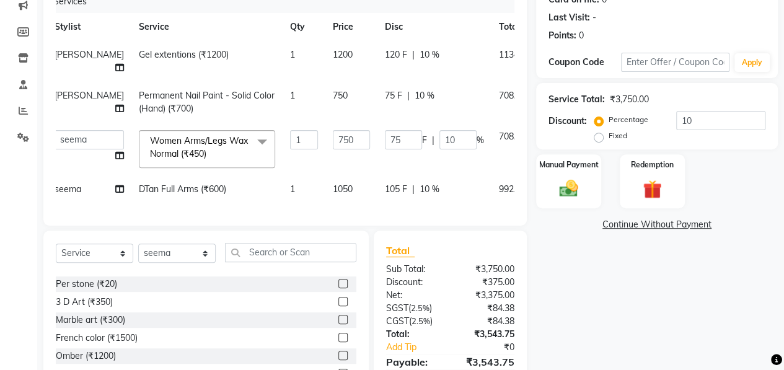
scroll to position [164, 0]
click at [695, 122] on input "10" at bounding box center [720, 120] width 89 height 19
type input "1"
type input "7.5"
type input "1"
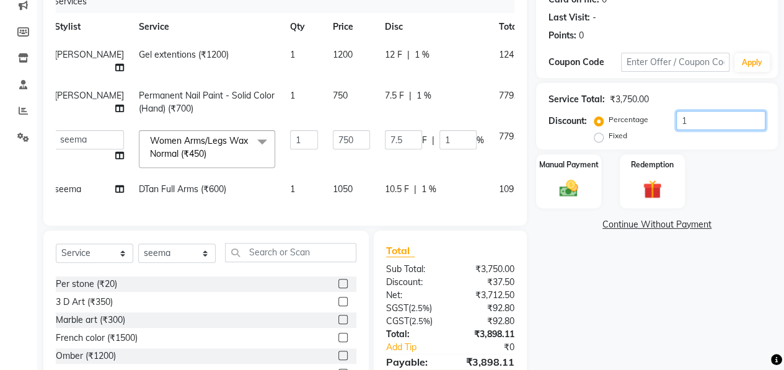
type input "0"
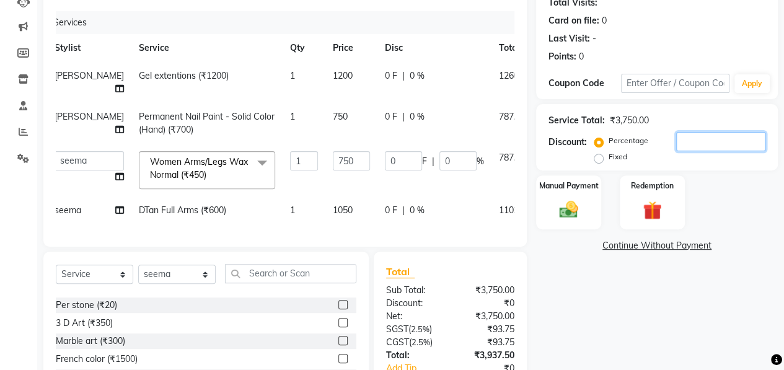
scroll to position [143, 0]
click at [333, 77] on span "1200" at bounding box center [343, 75] width 20 height 11
select select "62025"
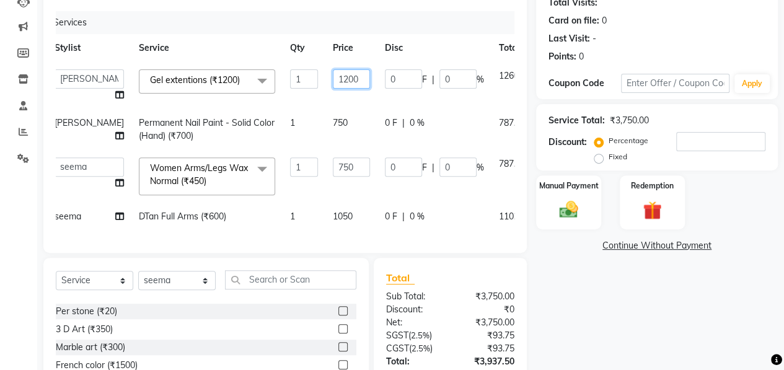
click at [333, 77] on input "1200" at bounding box center [351, 78] width 37 height 19
type input "1100"
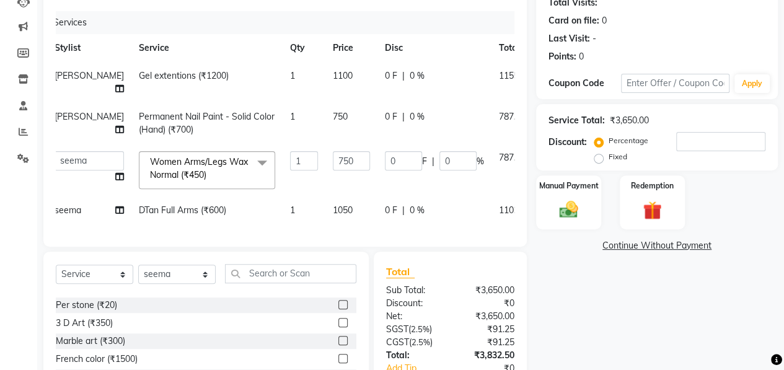
click at [576, 313] on div "Name: Manisha Membership: No Active Membership Total Visits: Card on file: 0 La…" at bounding box center [661, 192] width 251 height 484
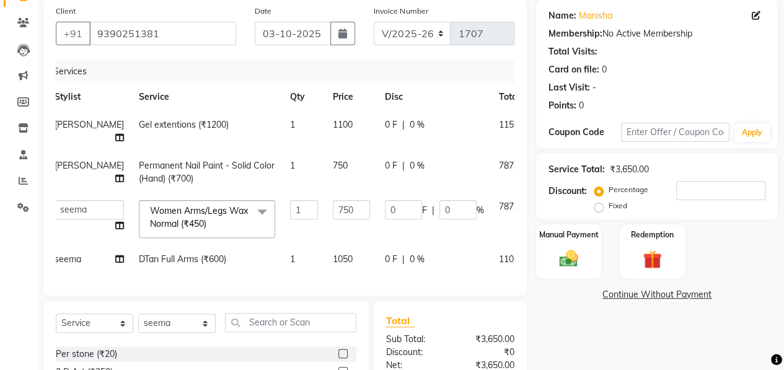
scroll to position [93, 0]
click at [333, 203] on input "750" at bounding box center [351, 210] width 37 height 19
type input "700"
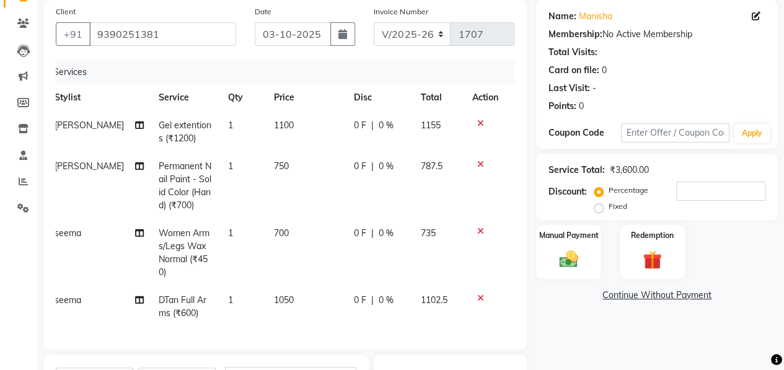
click at [312, 168] on td "750" at bounding box center [306, 185] width 80 height 67
select select "62025"
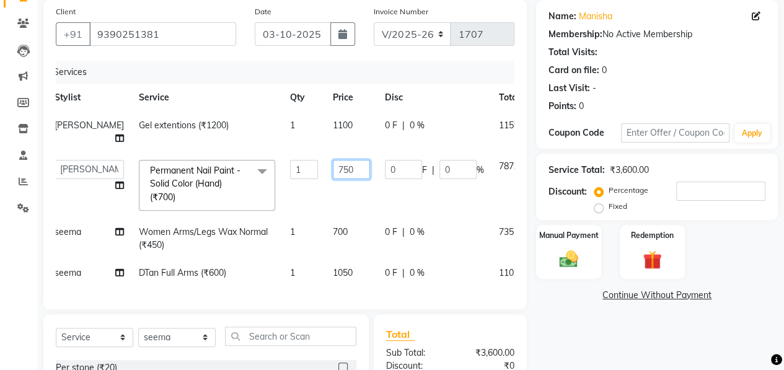
click at [333, 171] on input "750" at bounding box center [351, 169] width 37 height 19
type input "700"
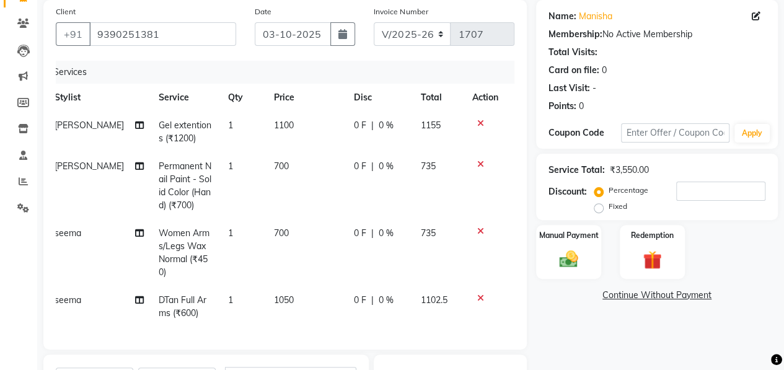
click at [311, 270] on tbody "Shubam Gel extentions (₹1200) 1 1100 0 F | 0 % 1155 Shubam Permanent Nail Paint…" at bounding box center [276, 220] width 459 height 216
click at [311, 270] on td "700" at bounding box center [306, 252] width 80 height 67
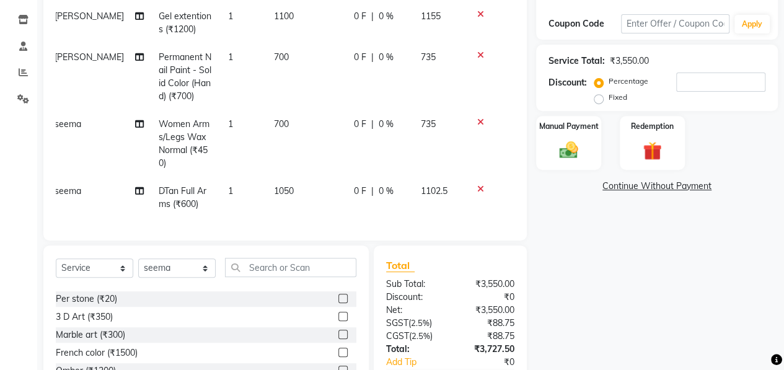
select select "63213"
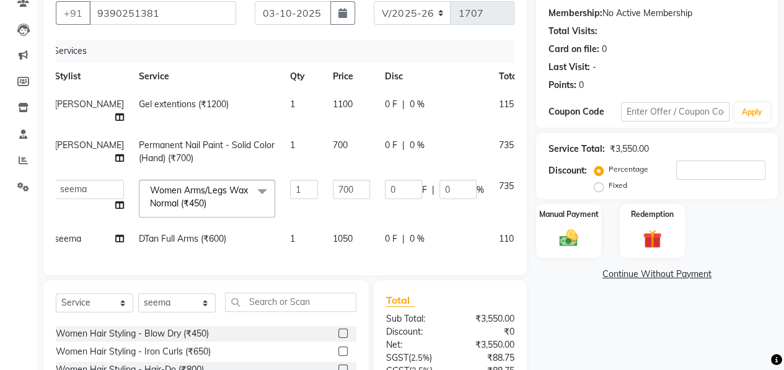
scroll to position [109, 0]
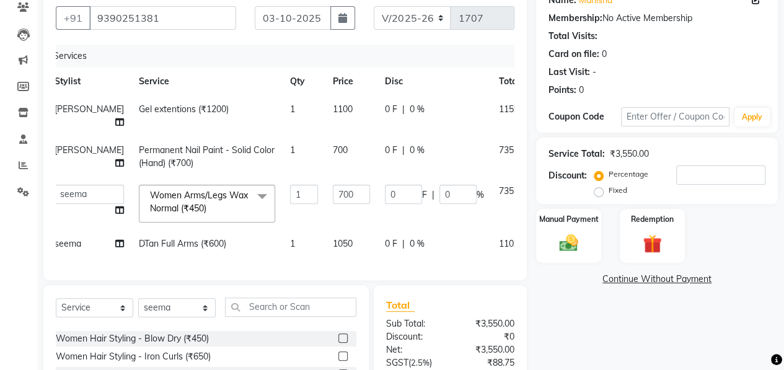
click at [325, 240] on td "1050" at bounding box center [351, 244] width 52 height 28
select select "63213"
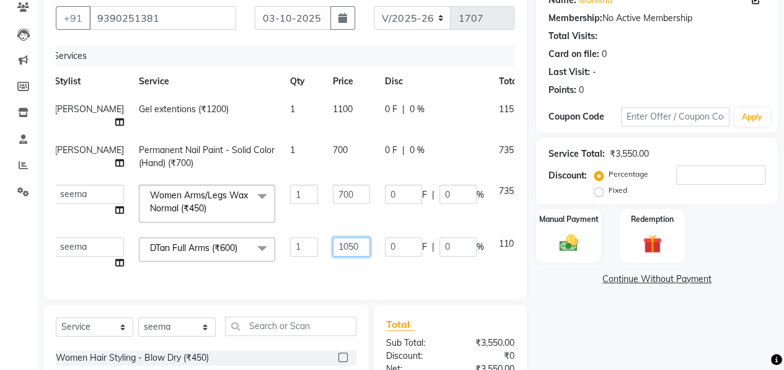
click at [333, 244] on input "1050" at bounding box center [351, 246] width 37 height 19
type input "1000"
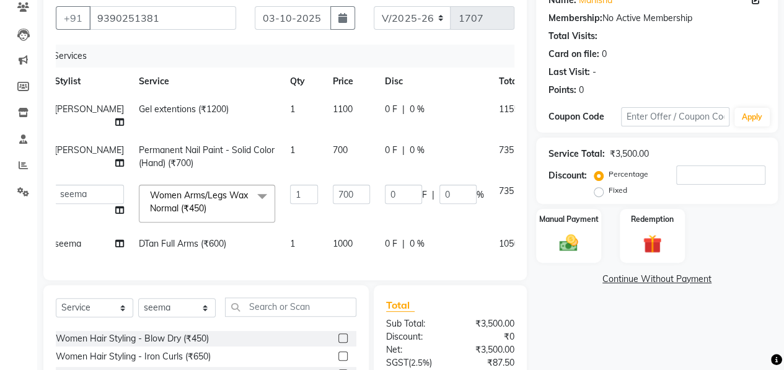
click at [574, 306] on div "Name: Manisha Membership: No Active Membership Total Visits: Card on file: 0 La…" at bounding box center [661, 226] width 251 height 484
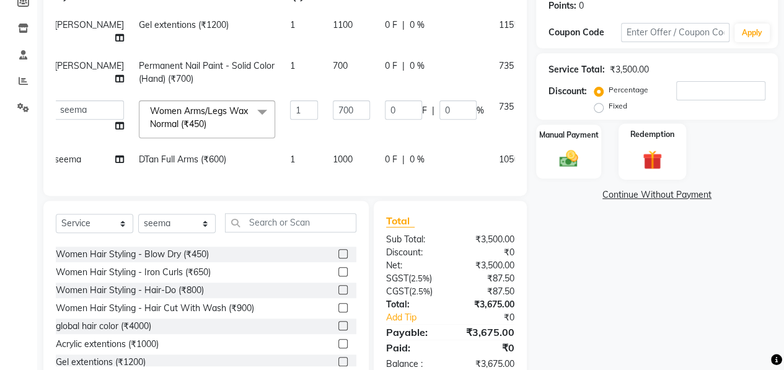
scroll to position [193, 0]
click at [723, 91] on input "number" at bounding box center [720, 90] width 89 height 19
click at [609, 107] on label "Fixed" at bounding box center [618, 105] width 19 height 11
click at [600, 107] on input "Fixed" at bounding box center [601, 106] width 9 height 9
radio input "true"
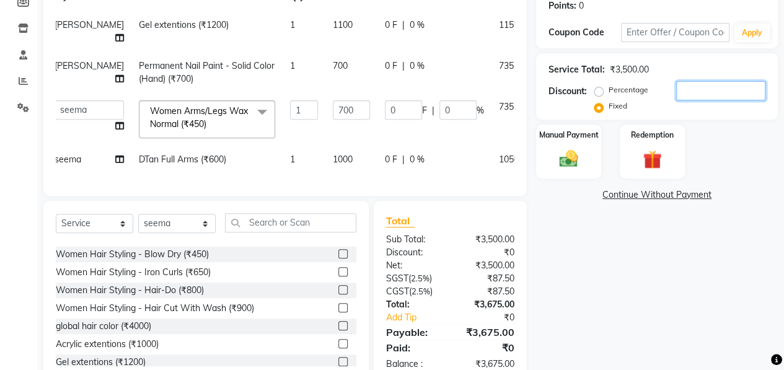
click at [697, 91] on input "number" at bounding box center [720, 90] width 89 height 19
type input "1"
type input "0.2"
type input "0.03"
type input "17"
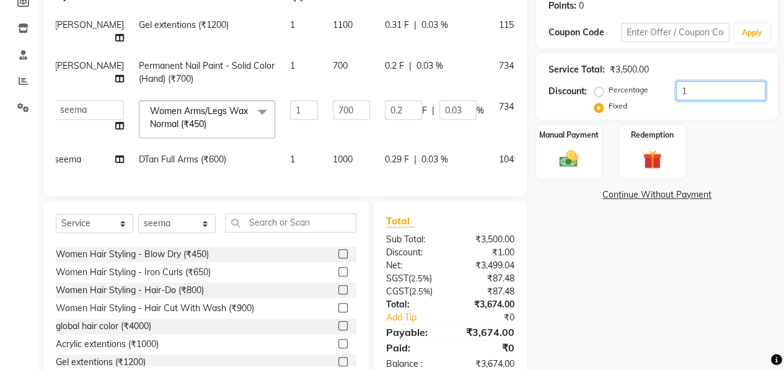
type input "3.4"
type input "0.49"
type input "178"
type input "35.6"
type input "5.09"
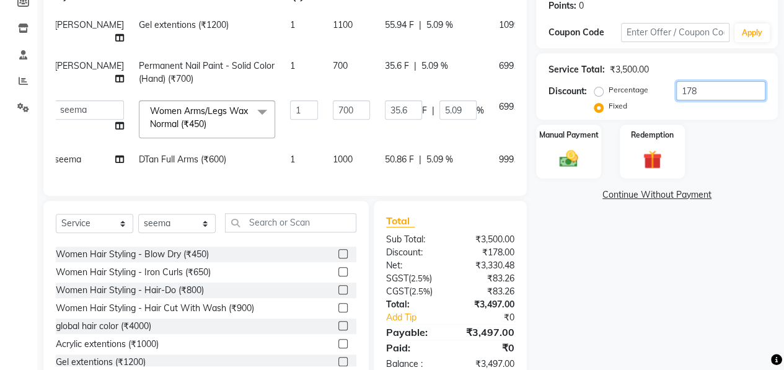
type input "17"
type input "3.4"
type input "0.49"
type input "177"
type input "35.4"
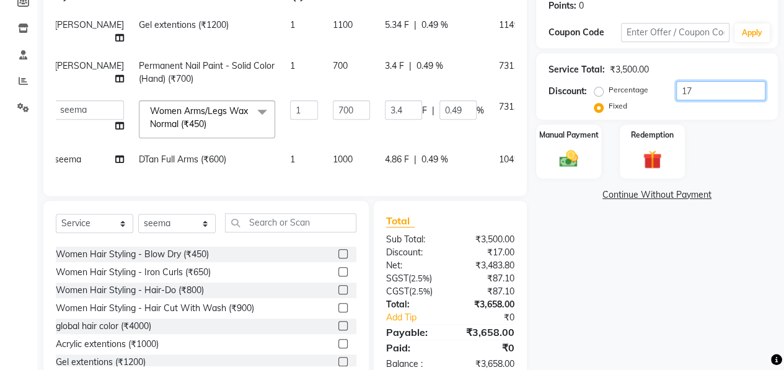
type input "5.06"
type input "17"
type input "3.4"
type input "0.49"
type input "176"
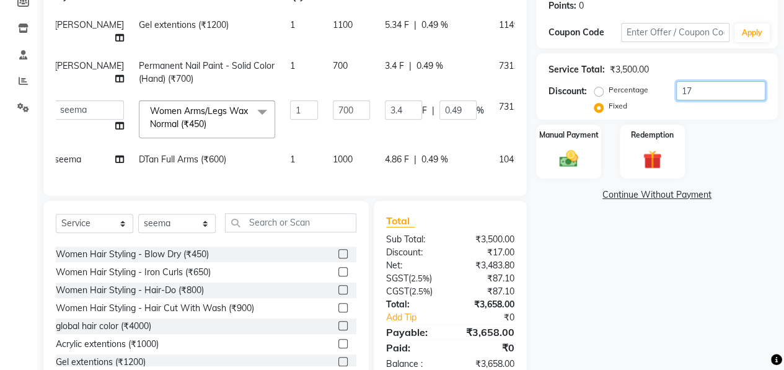
type input "35.2"
type input "5.03"
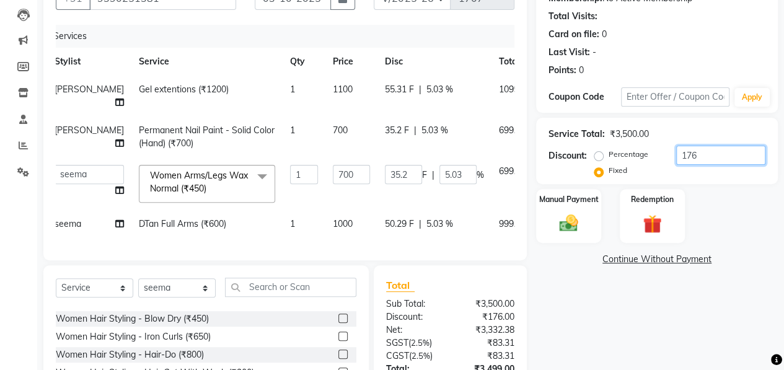
scroll to position [128, 0]
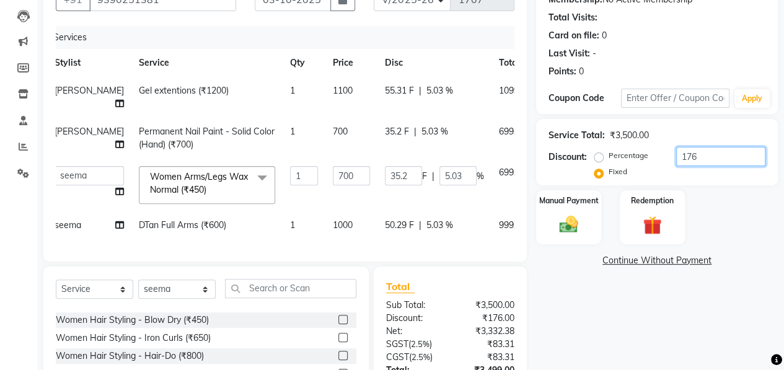
type input "176"
click at [333, 128] on span "700" at bounding box center [340, 131] width 15 height 11
select select "62025"
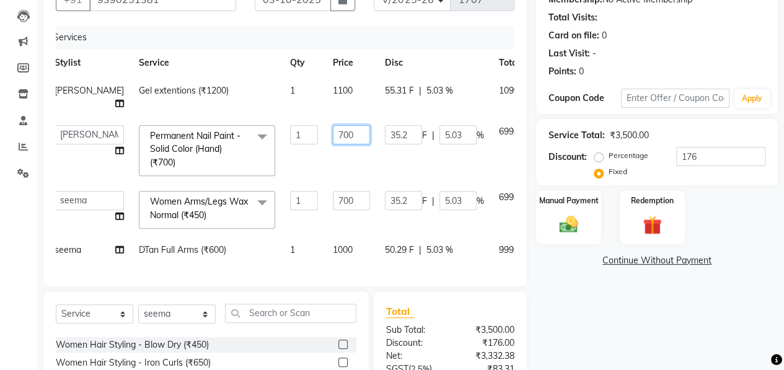
click at [333, 130] on input "700" at bounding box center [351, 134] width 37 height 19
type input "7"
type input "650"
type input "35.71"
type input "5.1"
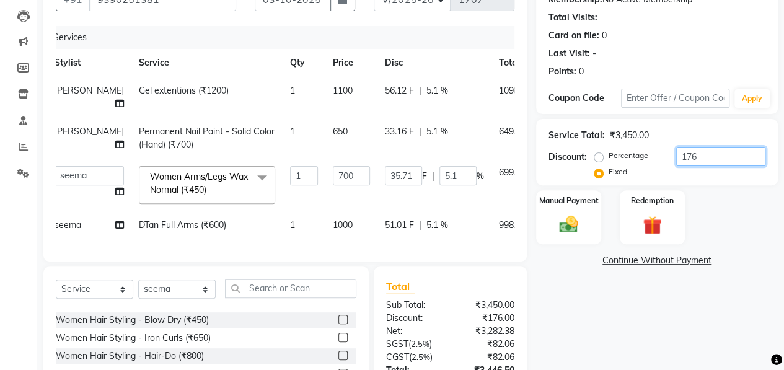
click at [711, 164] on input "176" at bounding box center [720, 156] width 89 height 19
type input "17"
type input "3.45"
type input "0.49"
type input "1"
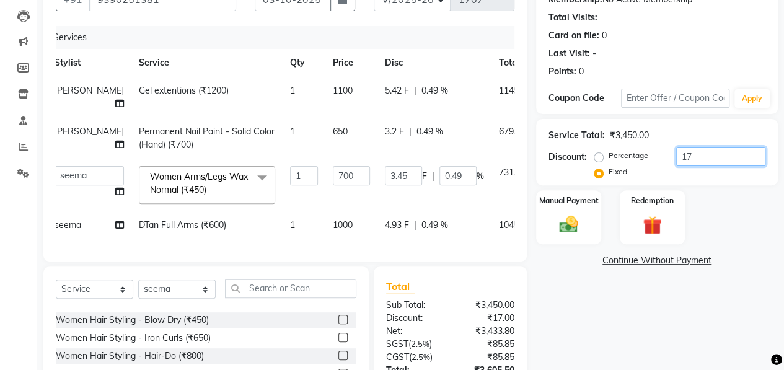
type input "0.2"
type input "0.03"
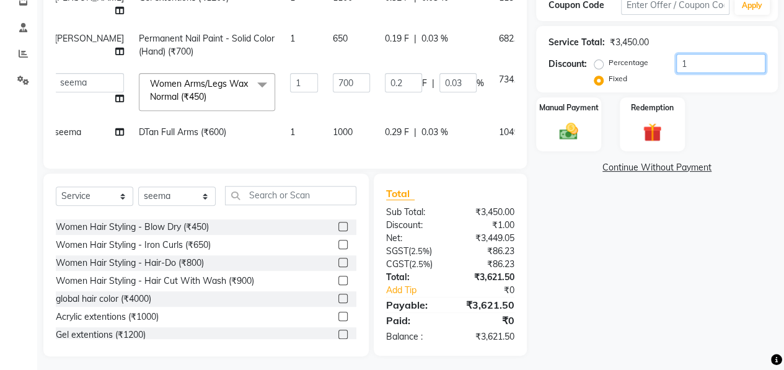
scroll to position [219, 0]
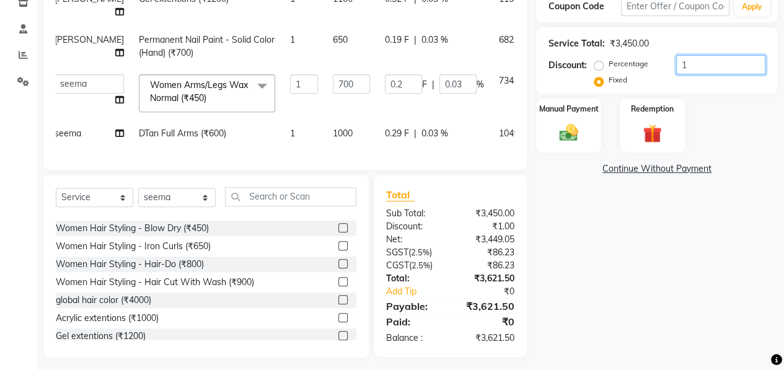
type input "1"
click at [609, 65] on label "Percentage" at bounding box center [629, 63] width 40 height 11
click at [597, 65] on input "Percentage" at bounding box center [601, 63] width 9 height 9
radio input "true"
type input "7"
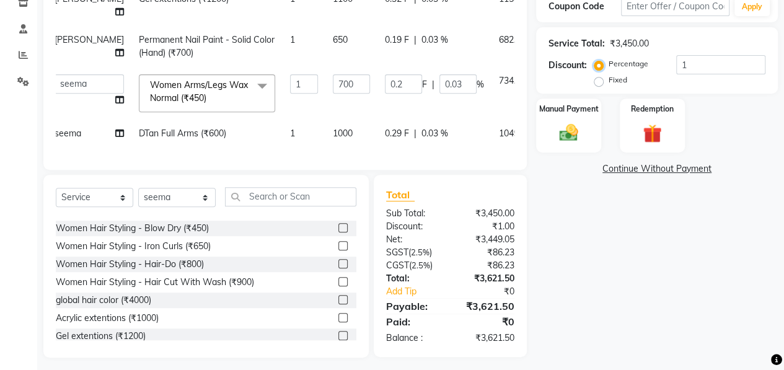
type input "1"
click at [703, 64] on input "1" at bounding box center [720, 64] width 89 height 19
type input "0"
type input "5"
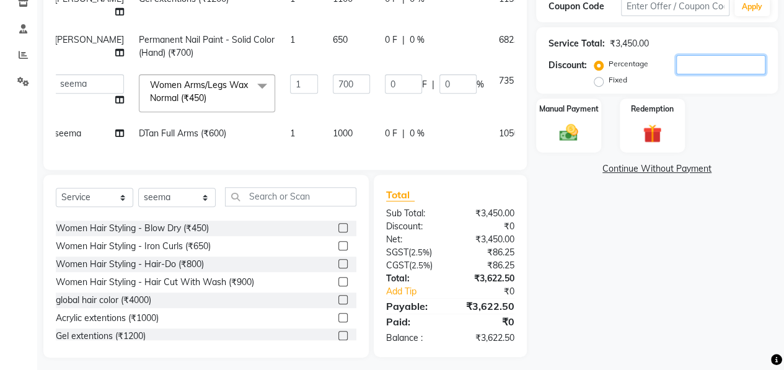
type input "35"
type input "5"
type input "0"
type input "3"
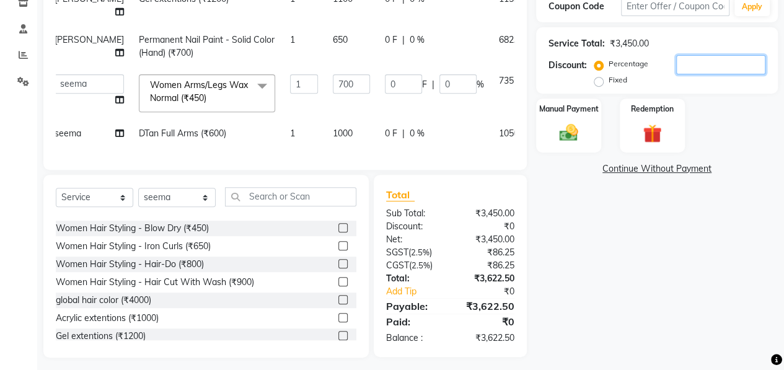
type input "21"
type input "3"
type input "0"
type input "4"
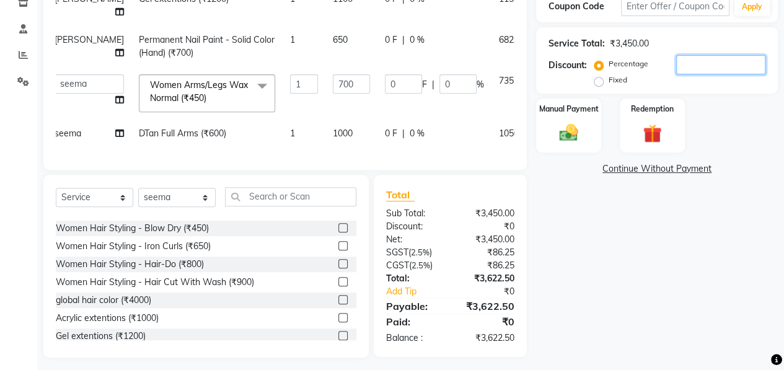
type input "28"
type input "4"
type input "0"
type input "1"
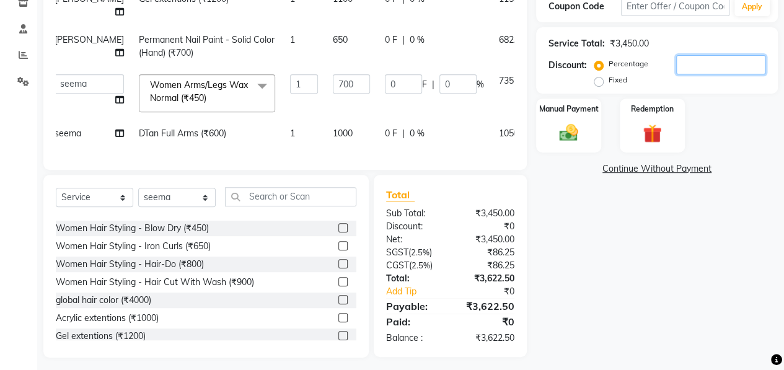
type input "7"
type input "1"
type input "12"
type input "84"
type input "12"
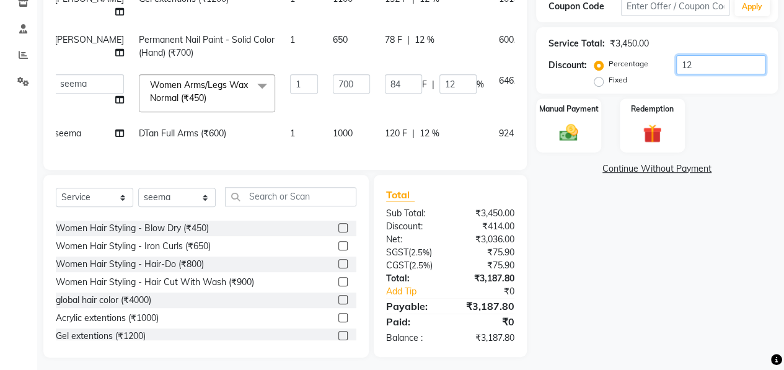
type input "100"
type input "700"
type input "100"
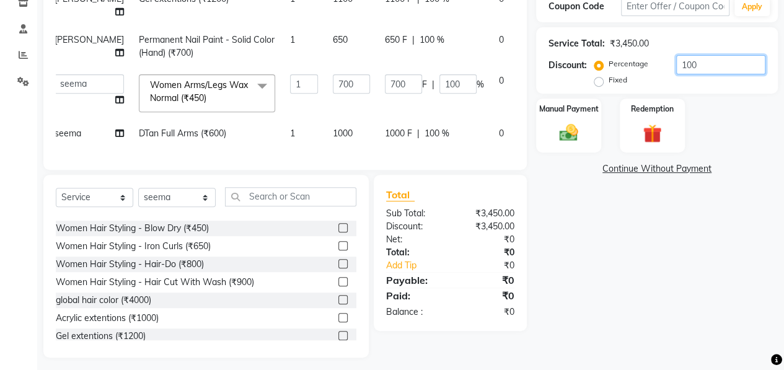
type input "10"
type input "70"
type input "10"
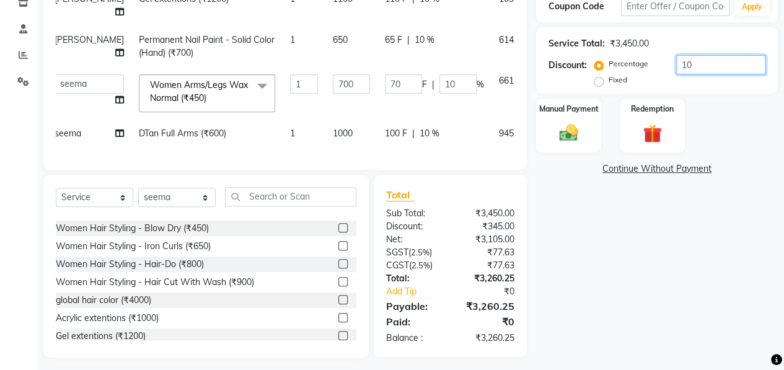
type input "1"
type input "7"
type input "1"
click at [609, 79] on label "Fixed" at bounding box center [618, 79] width 19 height 11
click at [601, 79] on input "Fixed" at bounding box center [601, 80] width 9 height 9
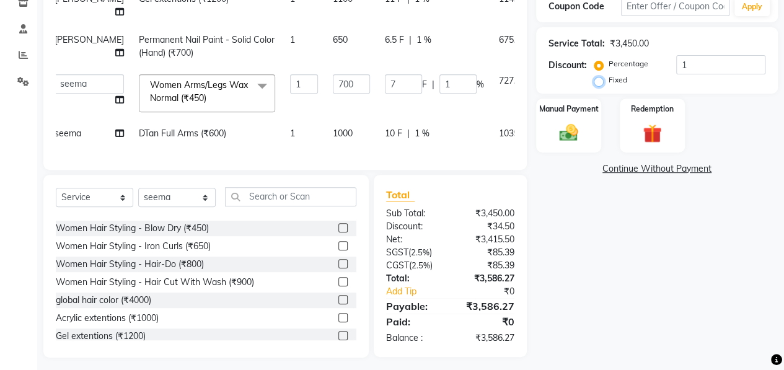
radio input "true"
type input "0.2"
type input "0.03"
click at [705, 63] on input "1" at bounding box center [720, 64] width 89 height 19
type input "12"
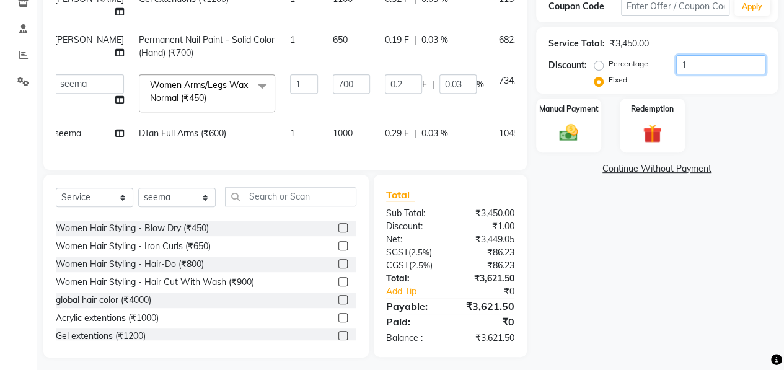
type input "2.43"
type input "0.35"
type input "122"
type input "24.75"
type input "3.54"
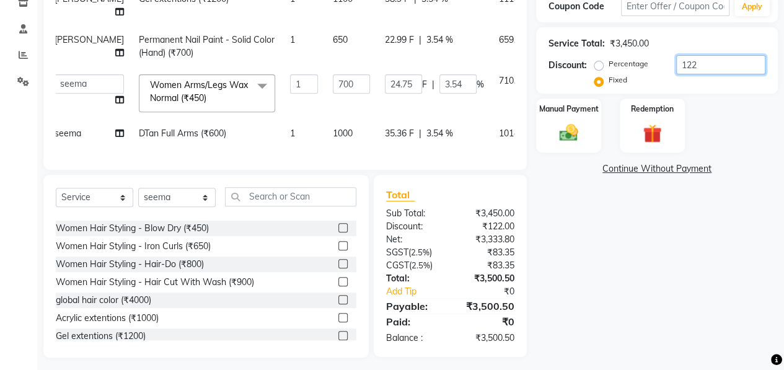
scroll to position [247, 0]
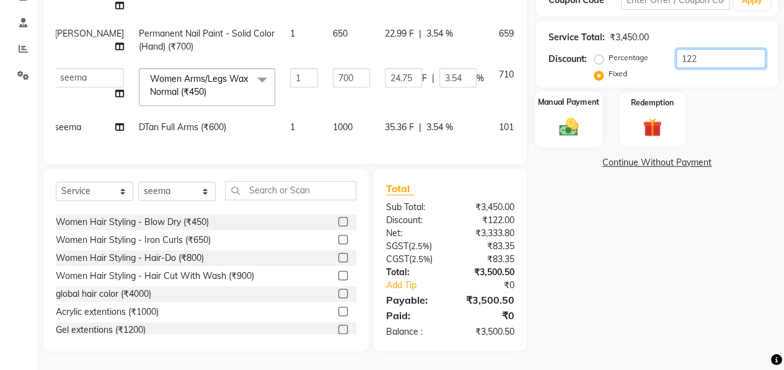
type input "122"
click at [575, 115] on img at bounding box center [569, 126] width 32 height 22
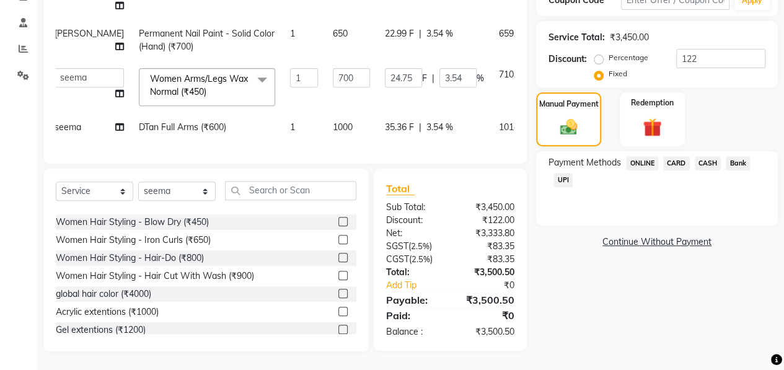
click at [643, 156] on span "ONLINE" at bounding box center [642, 163] width 32 height 14
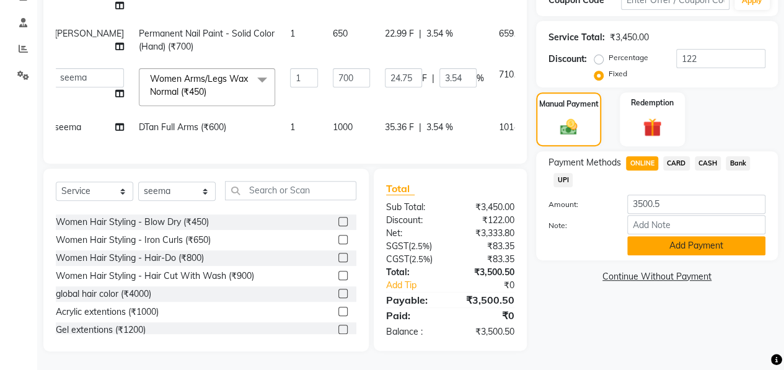
click at [662, 236] on button "Add Payment" at bounding box center [696, 245] width 138 height 19
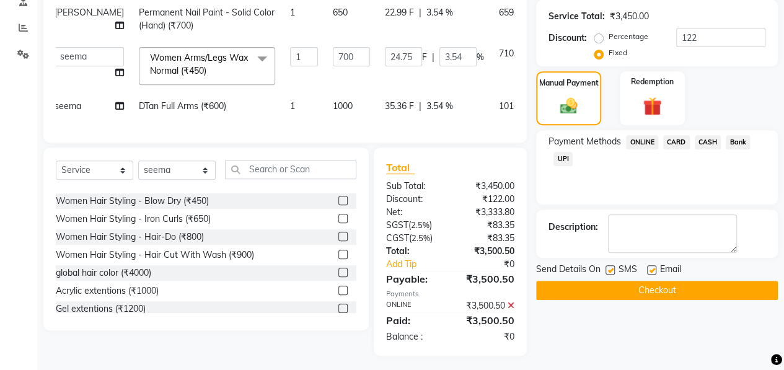
scroll to position [271, 0]
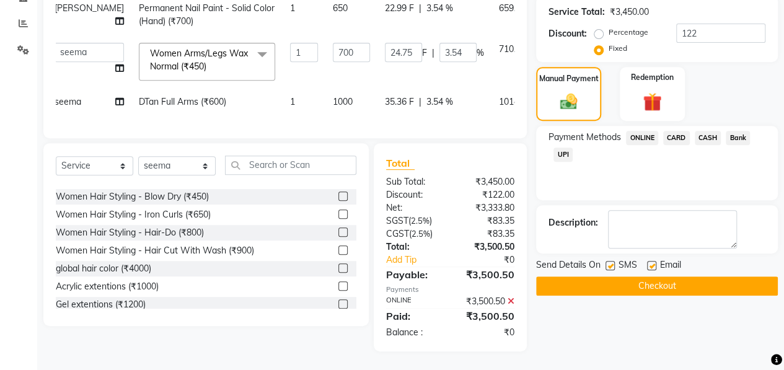
click at [648, 276] on button "Checkout" at bounding box center [657, 285] width 242 height 19
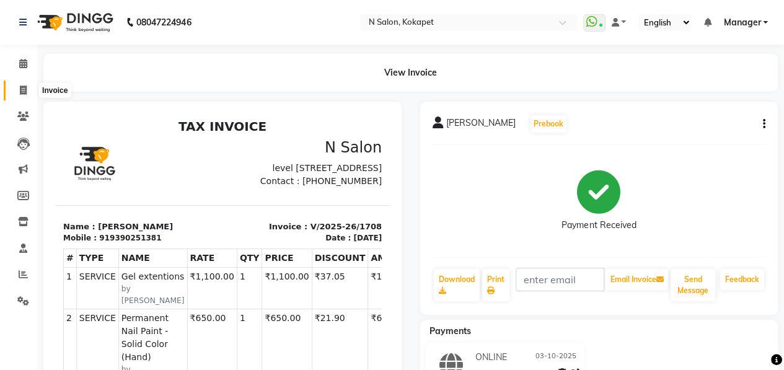
click at [22, 89] on icon at bounding box center [23, 90] width 7 height 9
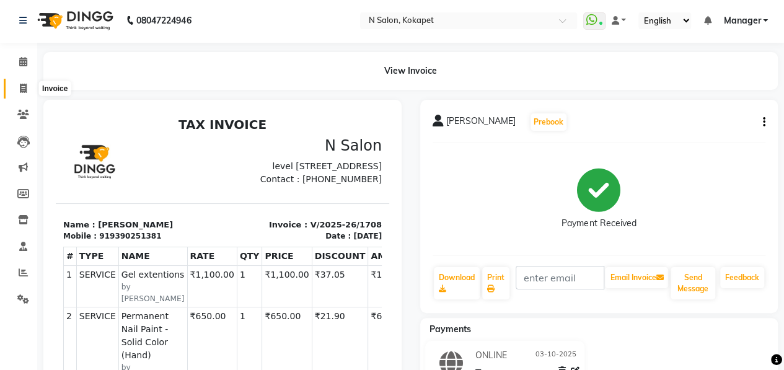
select select "7256"
select select "service"
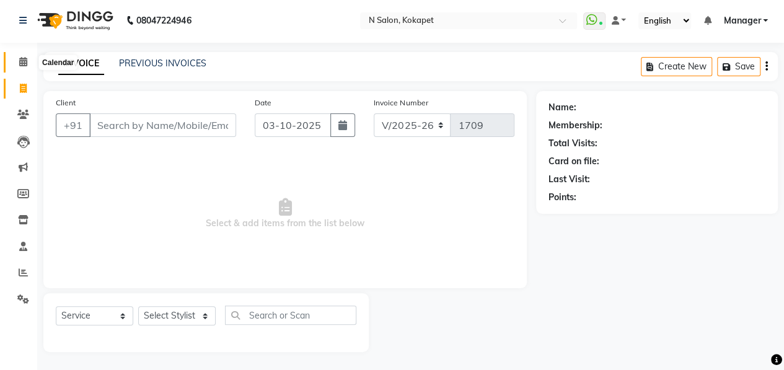
click at [24, 66] on icon at bounding box center [23, 61] width 8 height 9
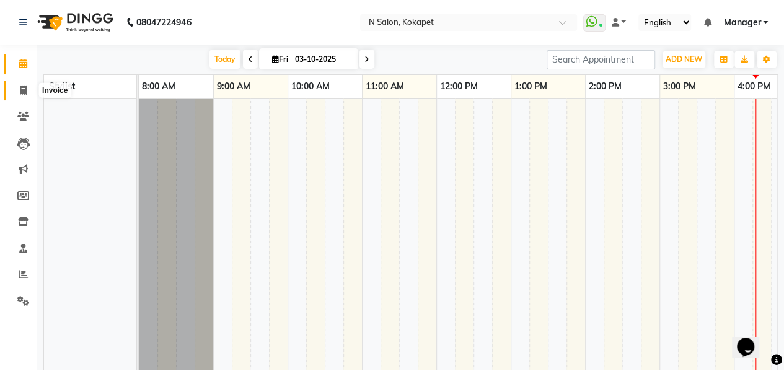
click at [24, 87] on icon at bounding box center [23, 90] width 7 height 9
select select "7256"
select select "service"
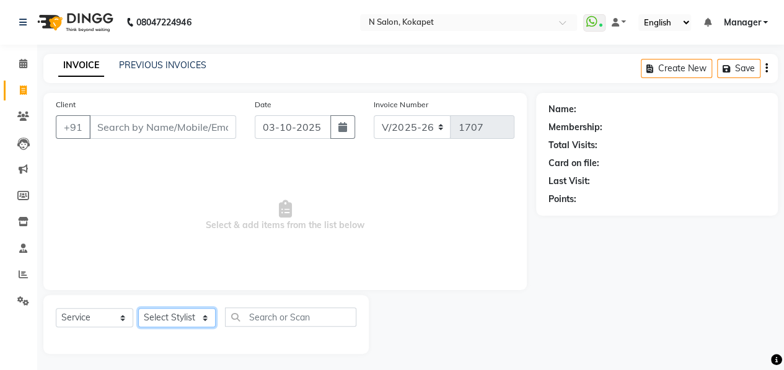
drag, startPoint x: 170, startPoint y: 319, endPoint x: 180, endPoint y: 187, distance: 132.4
click at [180, 187] on div "Client +91 Date [DATE] Invoice Number V/2025 V/[PHONE_NUMBER] Select & add item…" at bounding box center [285, 223] width 502 height 261
select select "70889"
click at [138, 308] on select "Select Stylist [PERSON_NAME] [PERSON_NAME] pedicurist [DEMOGRAPHIC_DATA] Manage…" at bounding box center [176, 317] width 77 height 19
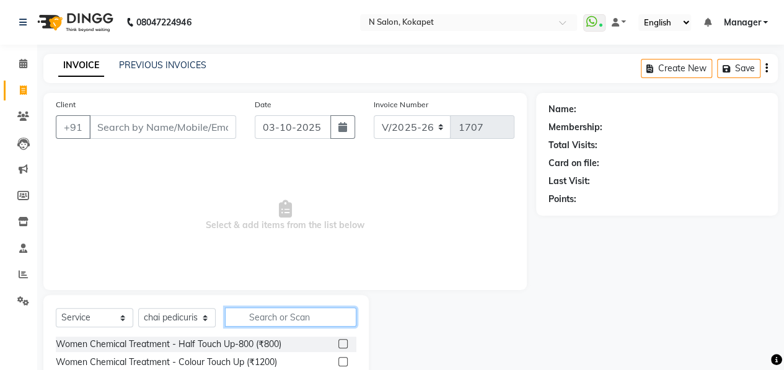
click at [259, 316] on input "text" at bounding box center [290, 316] width 131 height 19
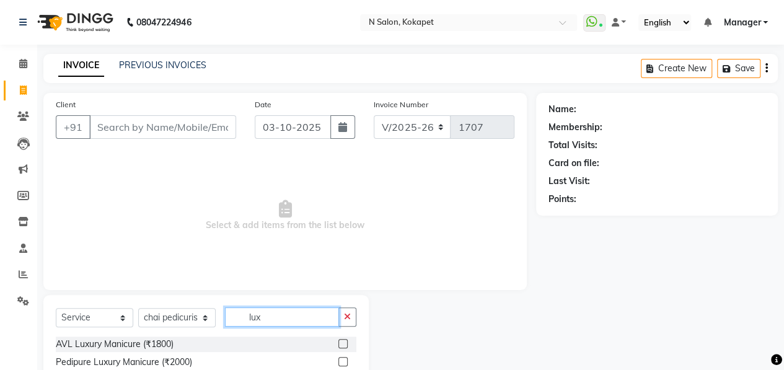
scroll to position [126, 0]
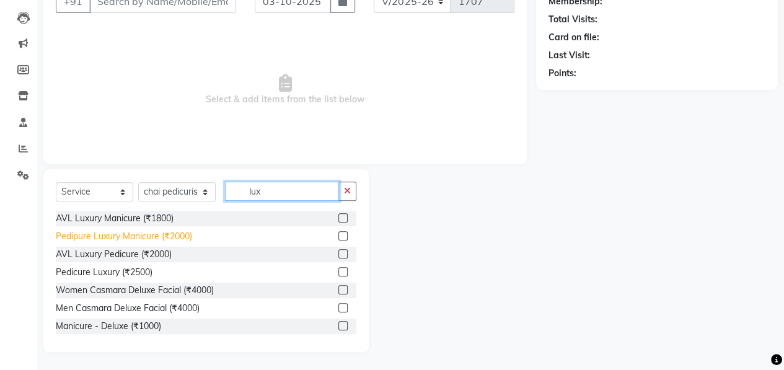
type input "lux"
click at [152, 231] on div "Pedipure Luxury Manicure (₹2000)" at bounding box center [124, 236] width 136 height 13
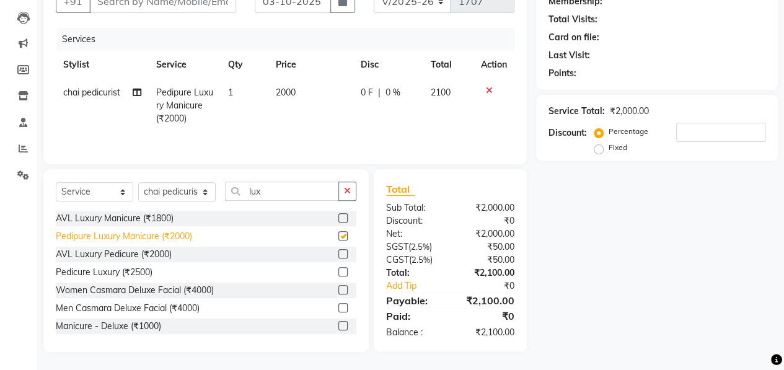
checkbox input "false"
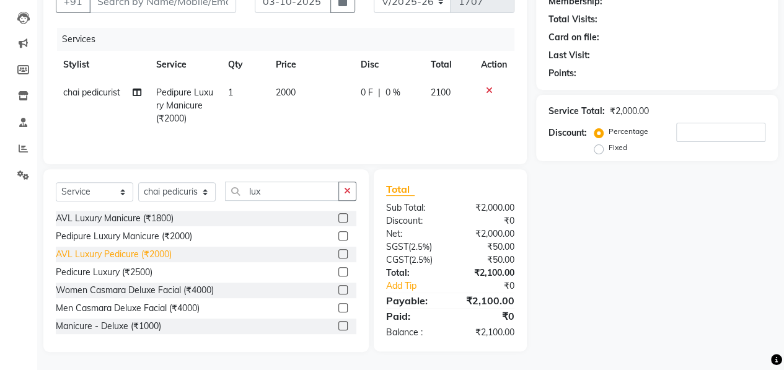
click at [145, 253] on div "AVL Luxury Pedicure (₹2000)" at bounding box center [114, 254] width 116 height 13
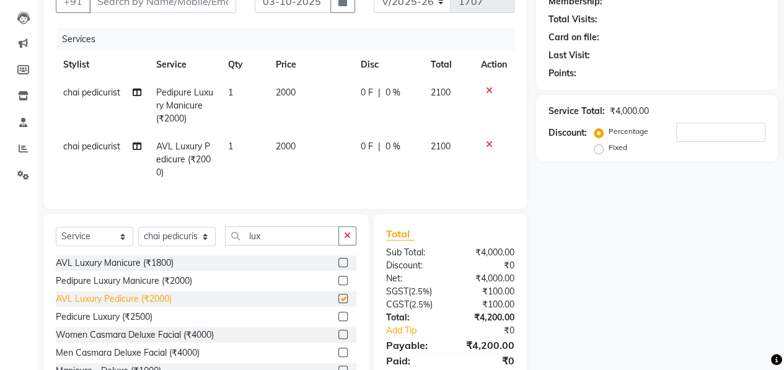
checkbox input "false"
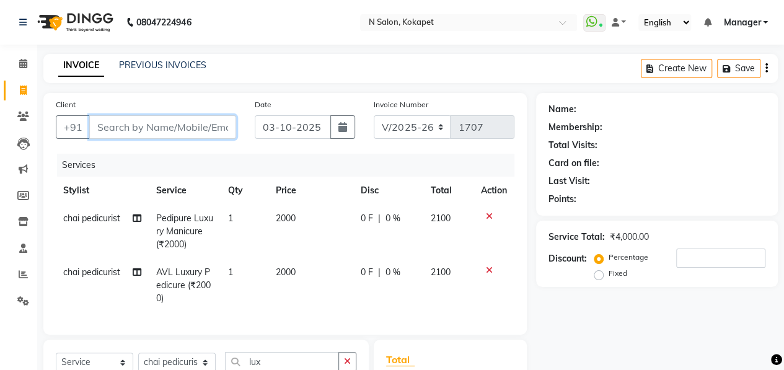
click at [187, 130] on input "Client" at bounding box center [162, 127] width 147 height 24
click at [117, 126] on input "Client" at bounding box center [162, 127] width 147 height 24
type input "7"
type input "0"
type input "7"
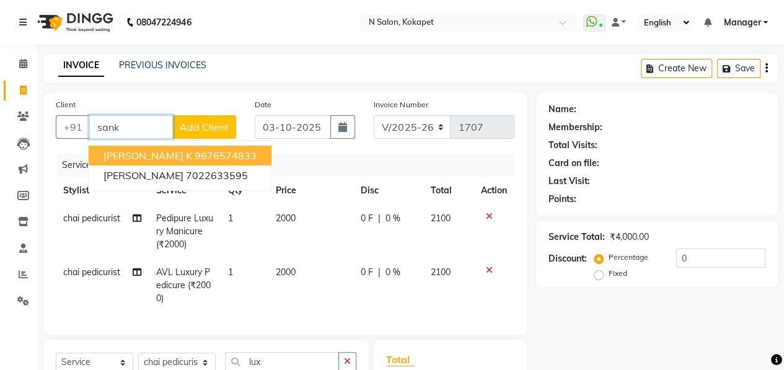
click at [120, 151] on span "[PERSON_NAME] k" at bounding box center [147, 155] width 89 height 12
type input "9676574833"
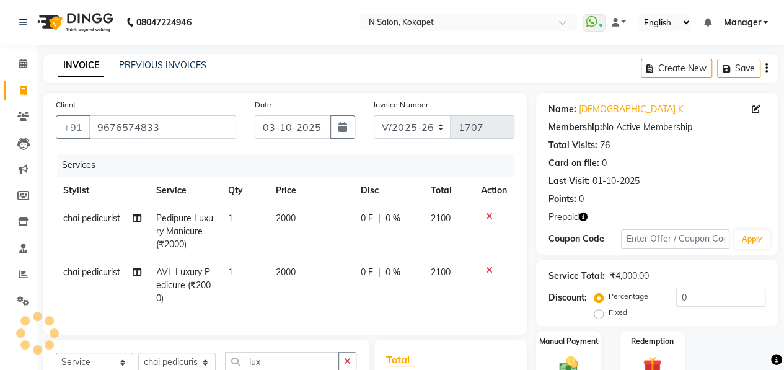
scroll to position [180, 0]
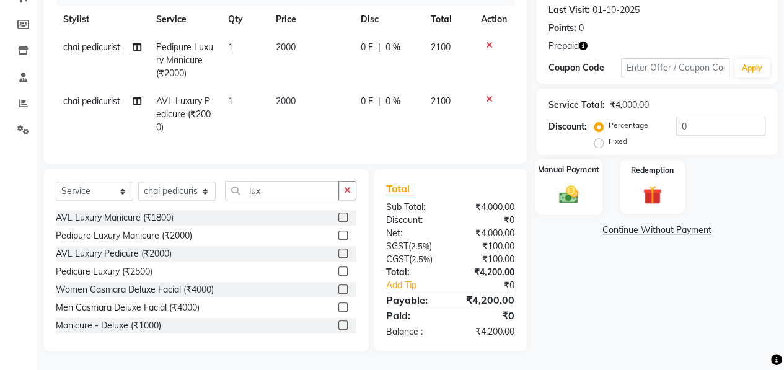
click at [573, 168] on div "Manual Payment" at bounding box center [569, 187] width 68 height 56
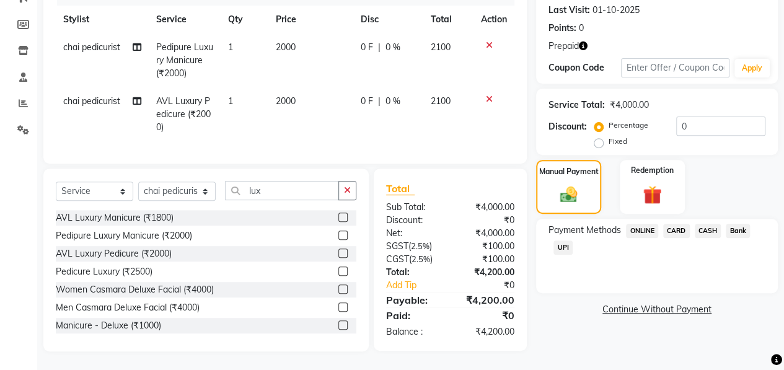
click at [646, 224] on span "ONLINE" at bounding box center [642, 231] width 32 height 14
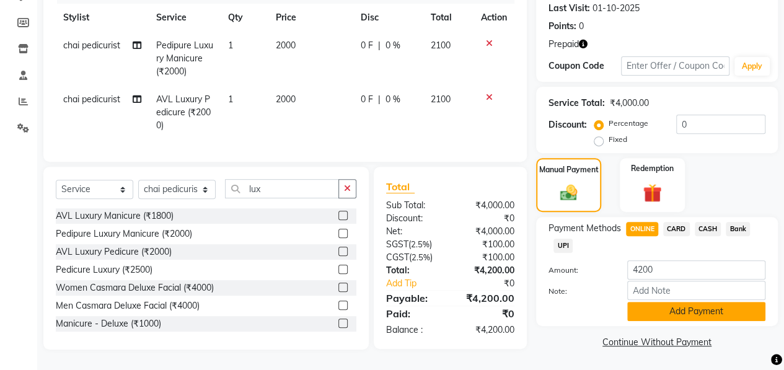
click at [674, 303] on button "Add Payment" at bounding box center [696, 311] width 138 height 19
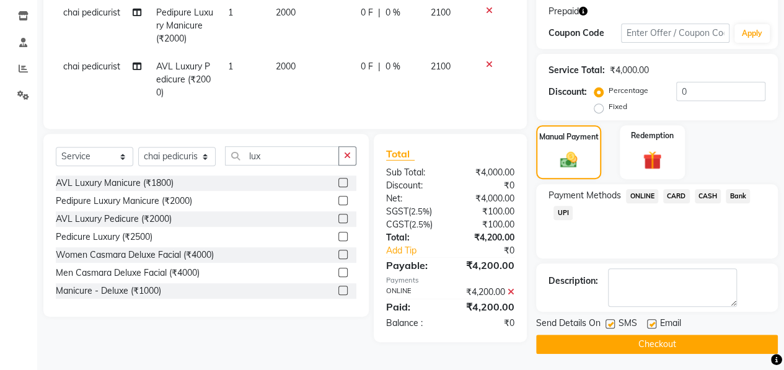
scroll to position [207, 0]
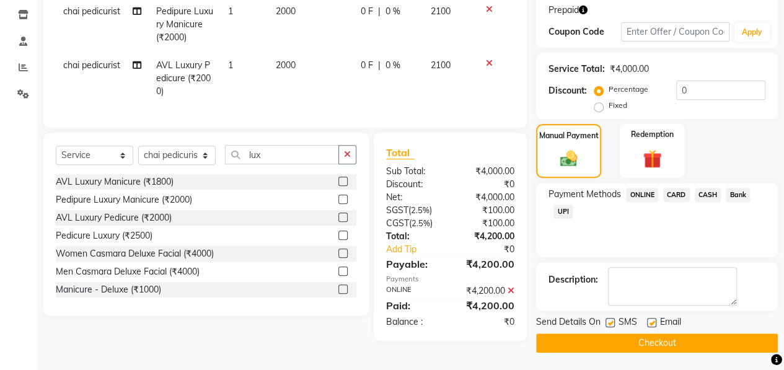
click at [667, 347] on button "Checkout" at bounding box center [657, 342] width 242 height 19
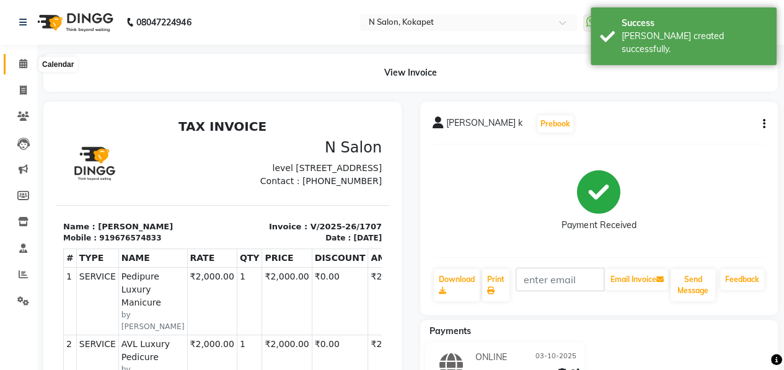
click at [29, 66] on span at bounding box center [23, 64] width 22 height 14
